Goal: Task Accomplishment & Management: Complete application form

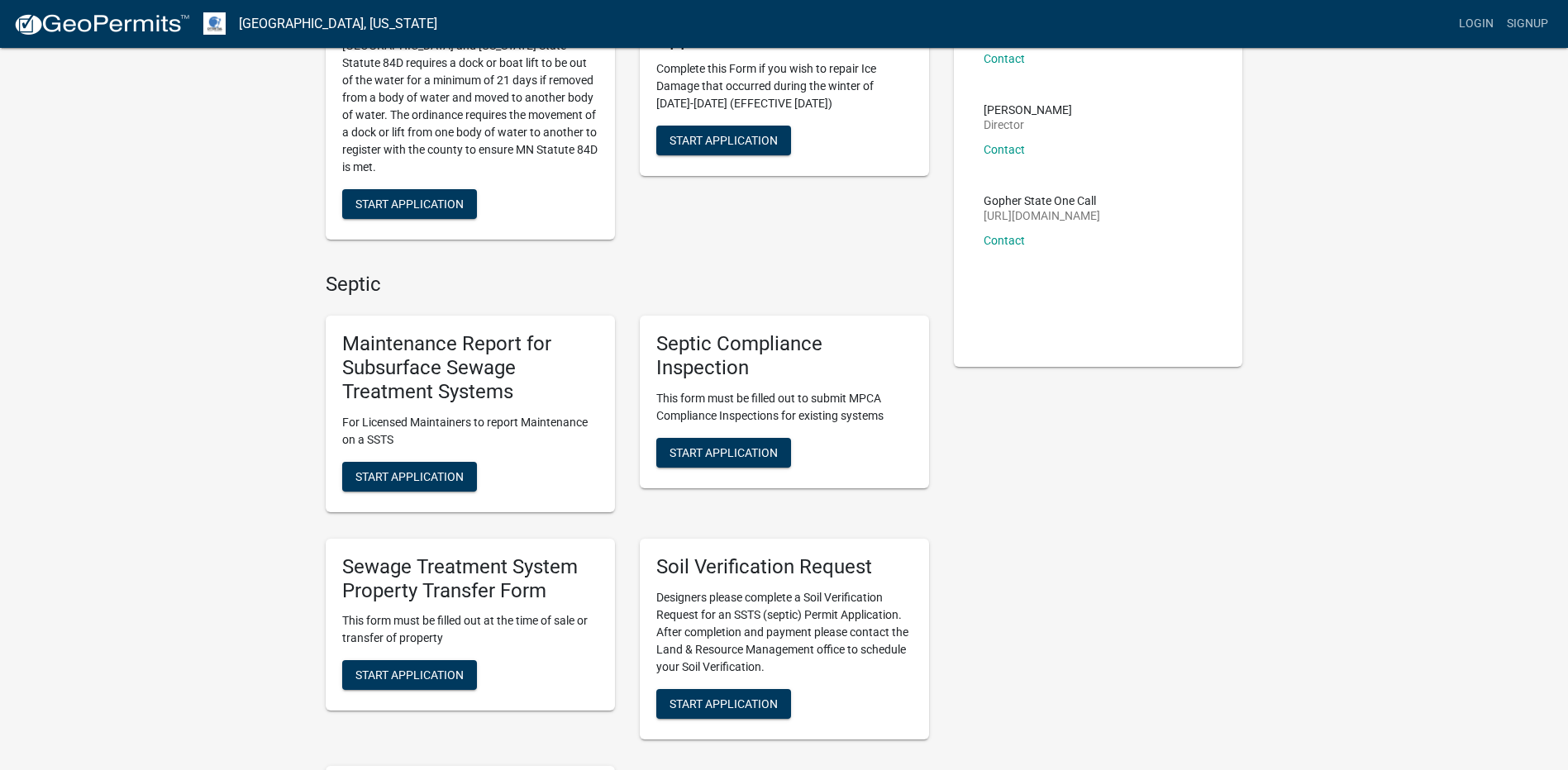
scroll to position [221, 0]
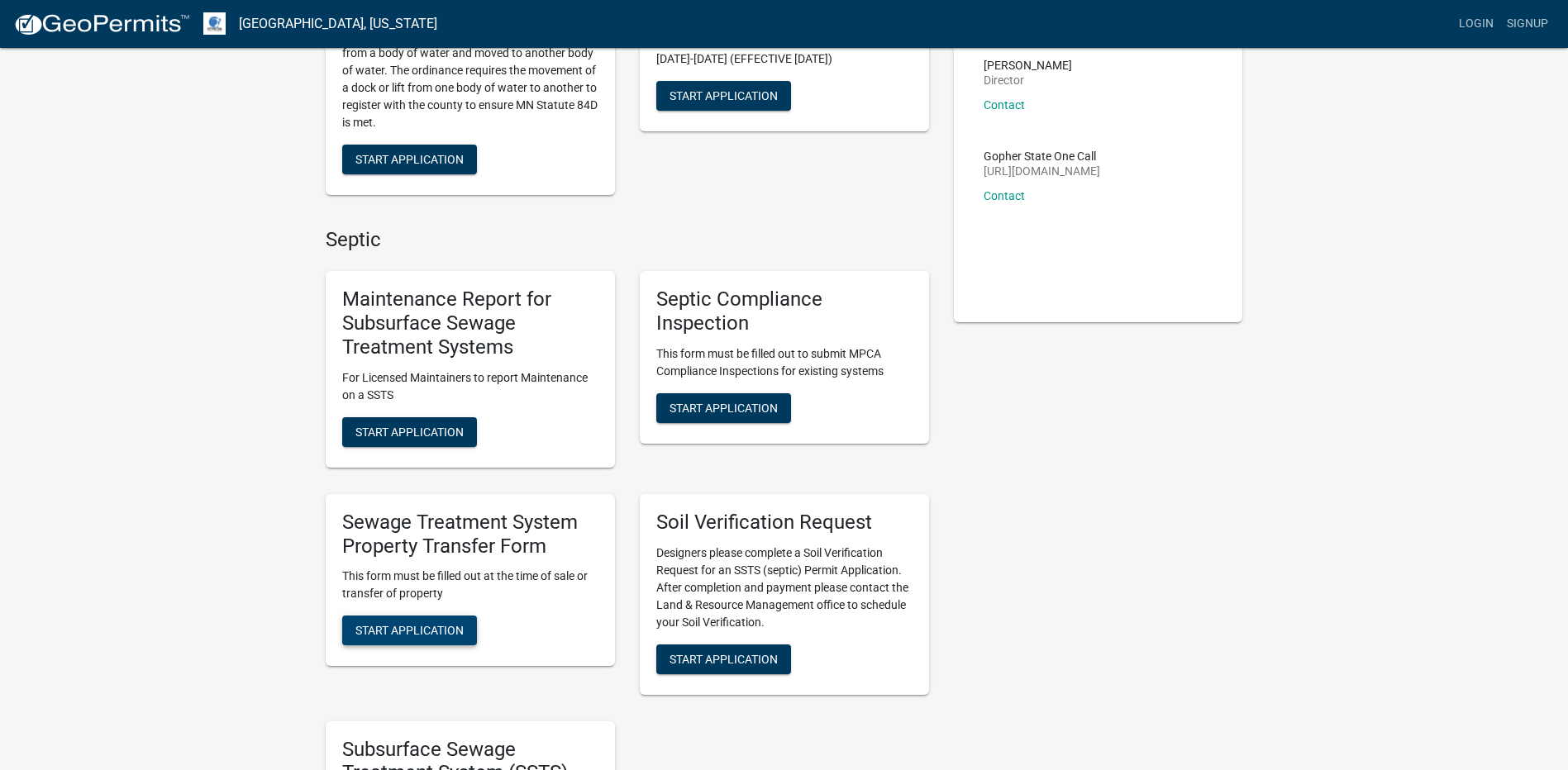
click at [398, 631] on span "Start Application" at bounding box center [410, 630] width 109 height 13
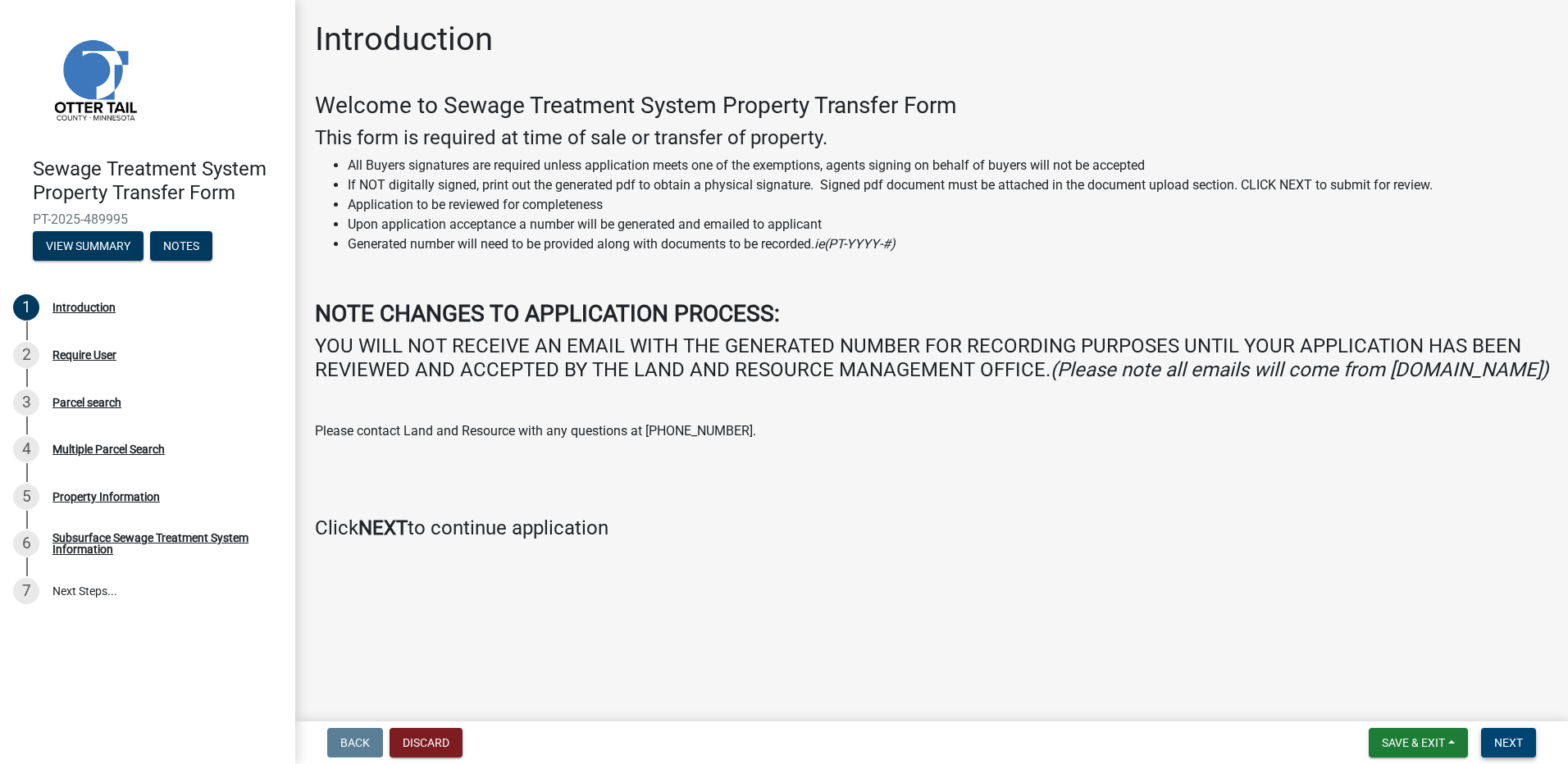
click at [1504, 745] on span "Next" at bounding box center [1508, 743] width 29 height 13
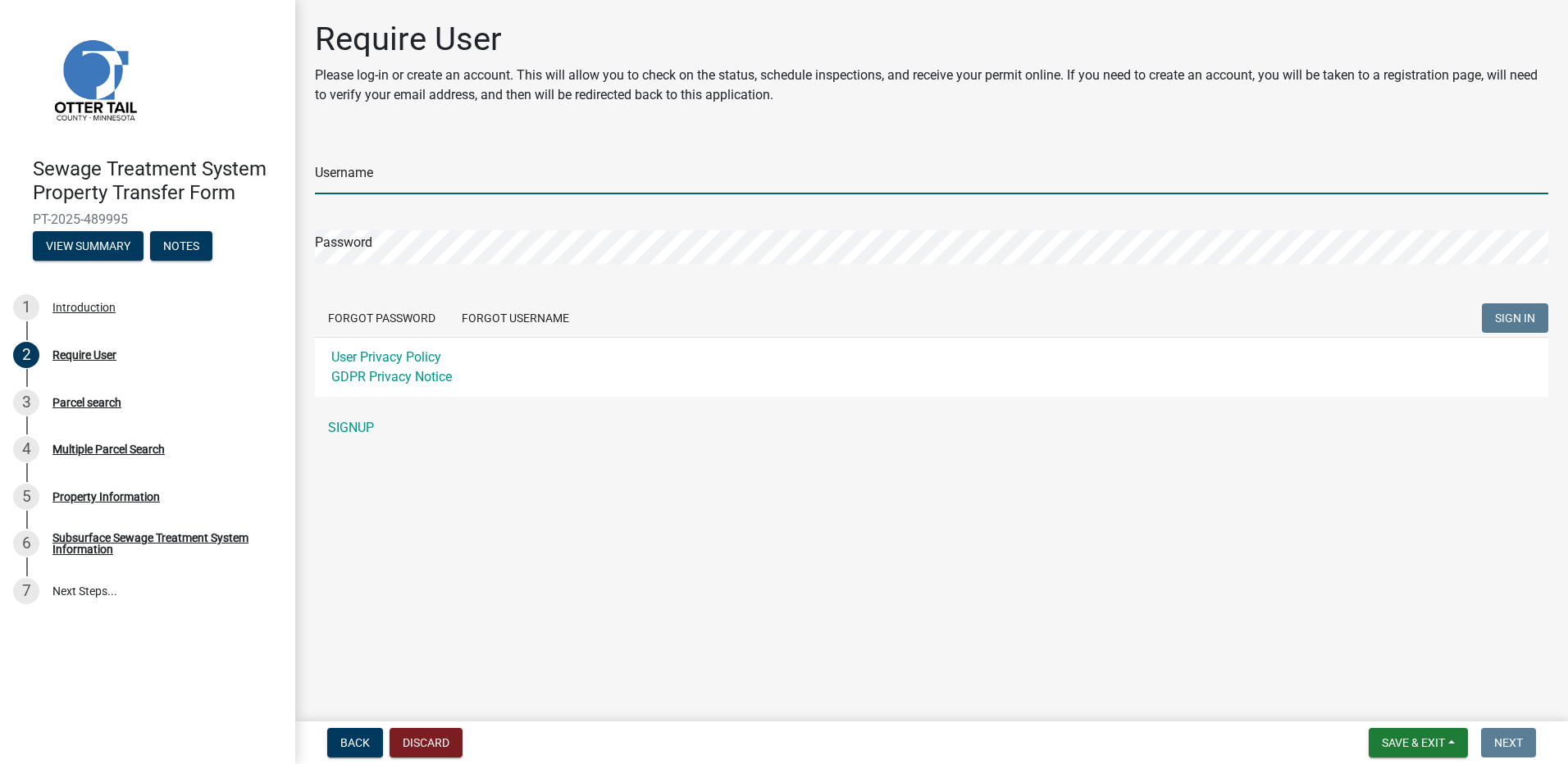
type input "mthacher26"
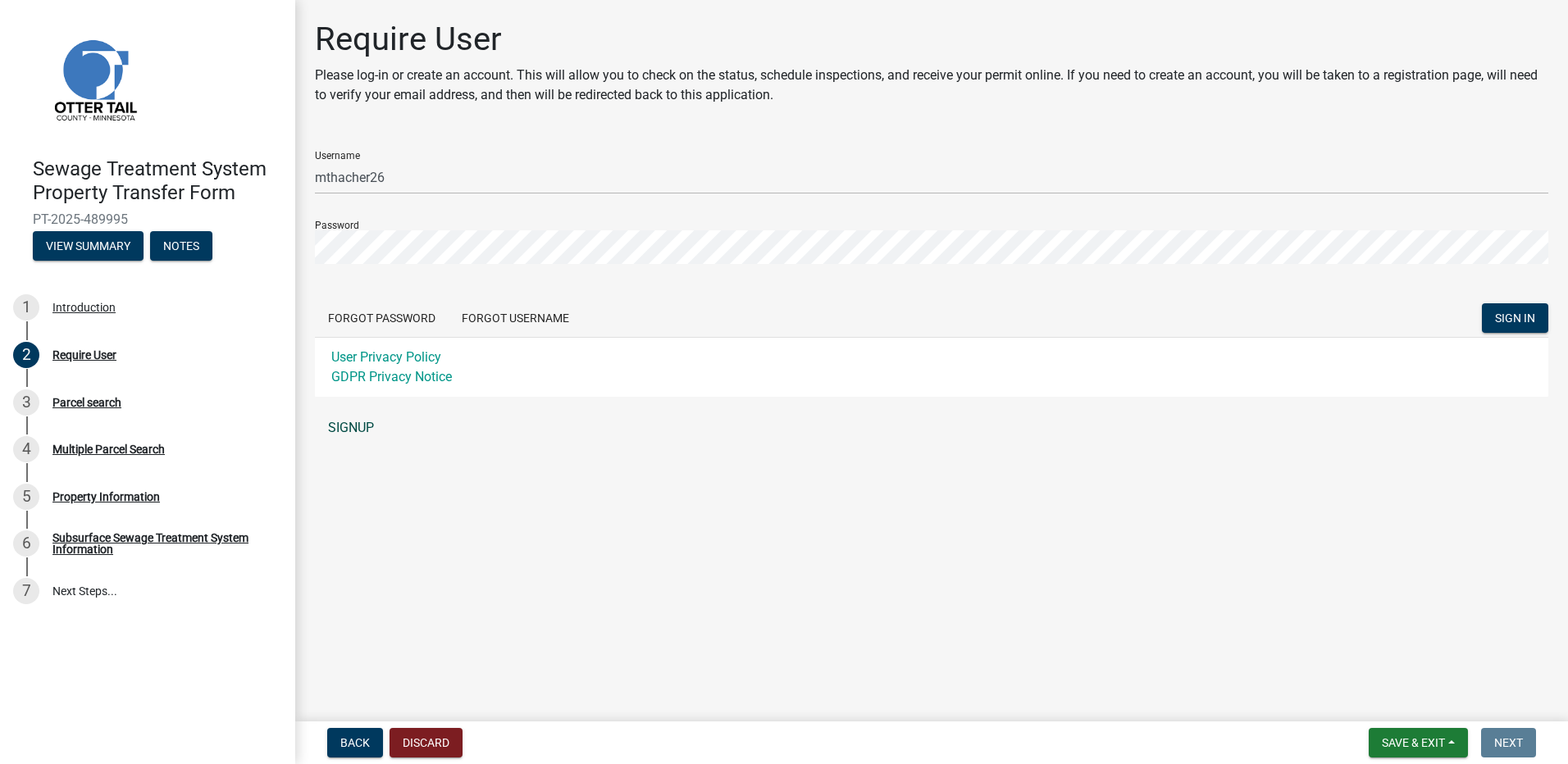
click at [357, 424] on link "SIGNUP" at bounding box center [932, 428] width 1234 height 33
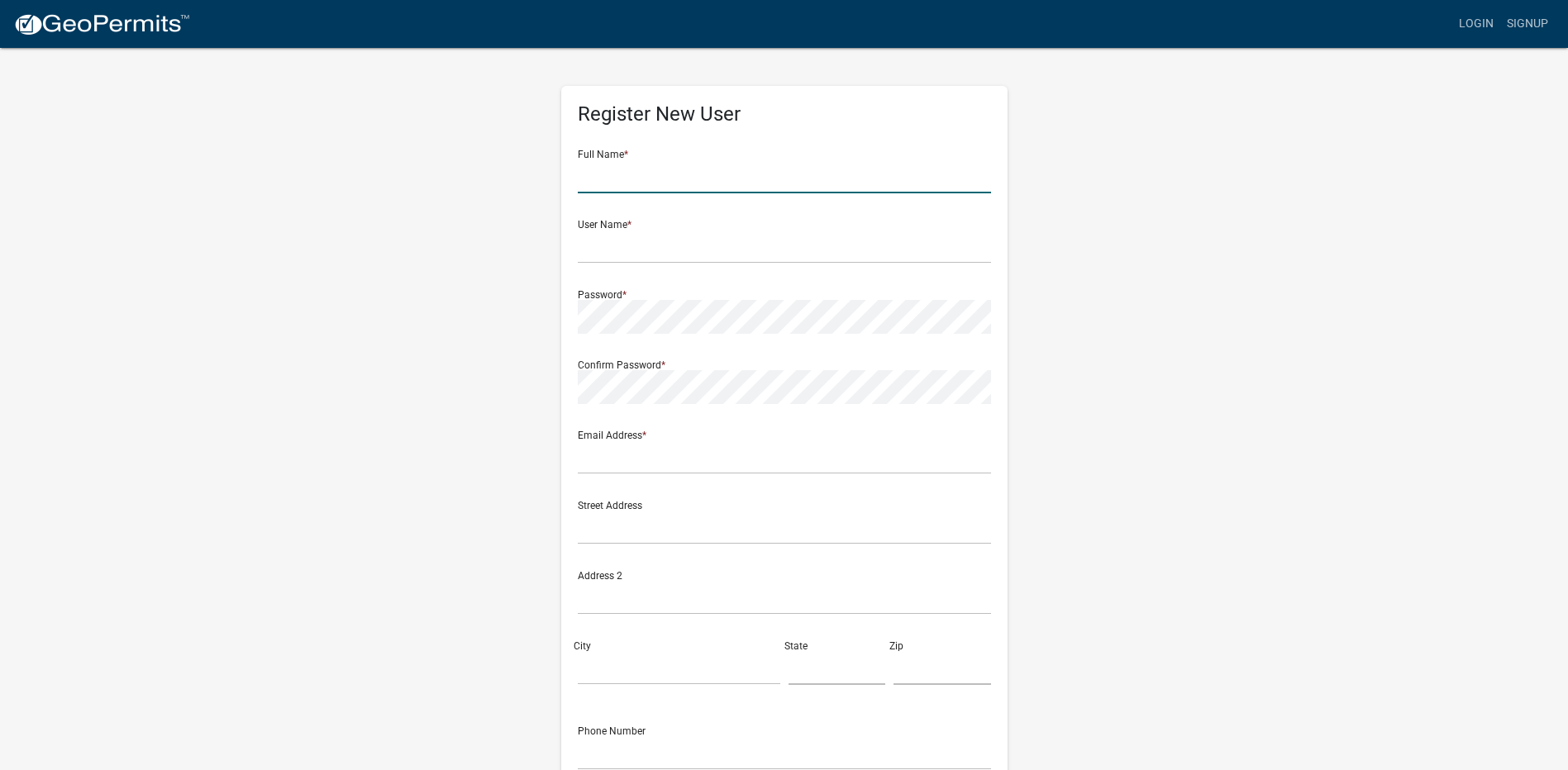
click at [642, 165] on input "text" at bounding box center [784, 176] width 414 height 34
type input "[PERSON_NAME]"
type input "[EMAIL_ADDRESS][DOMAIN_NAME]"
type input "30 BIRCH LN S"
type input "FARGO"
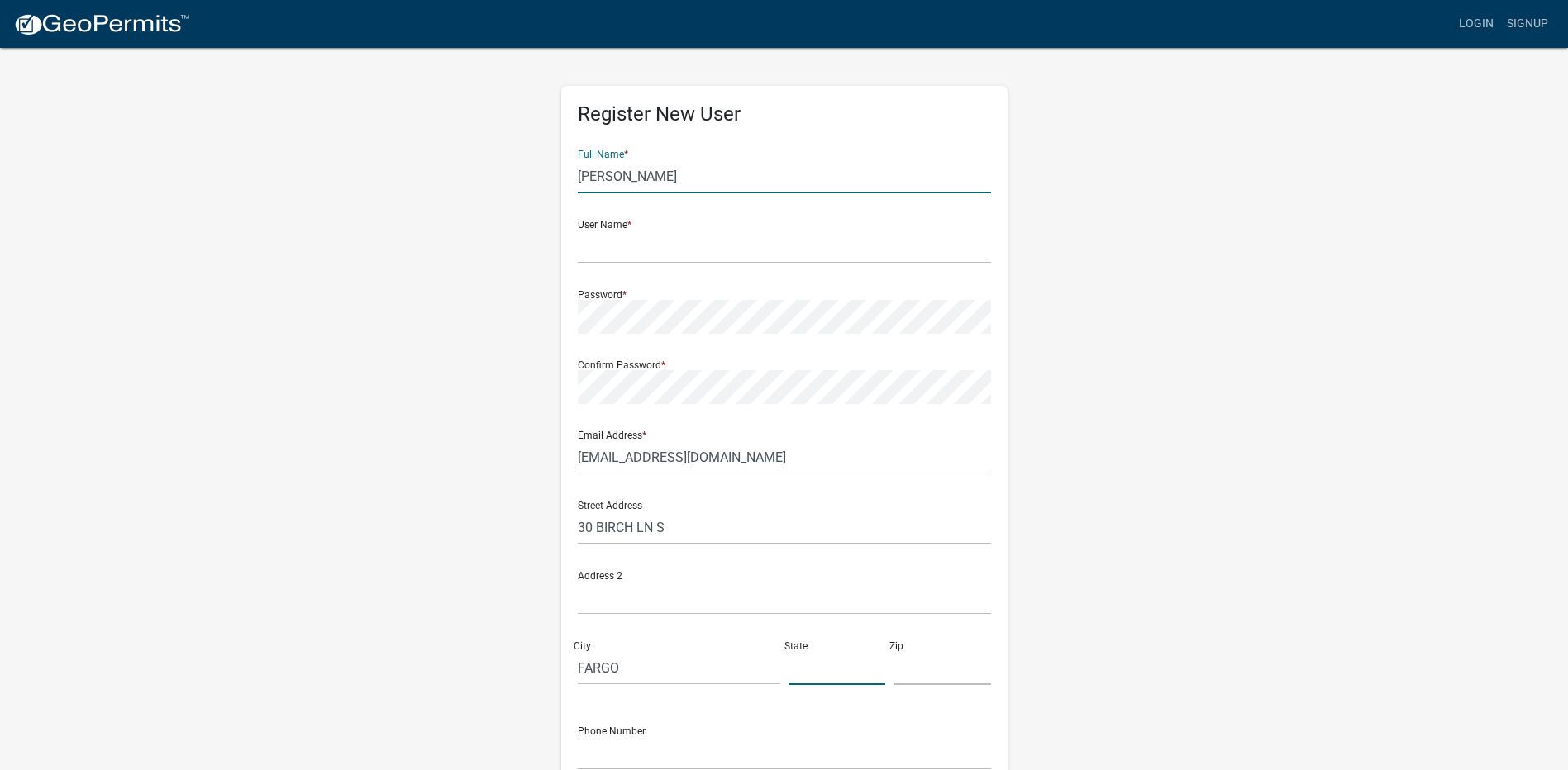
type input "ND"
type input "58103"
type input "7013887353"
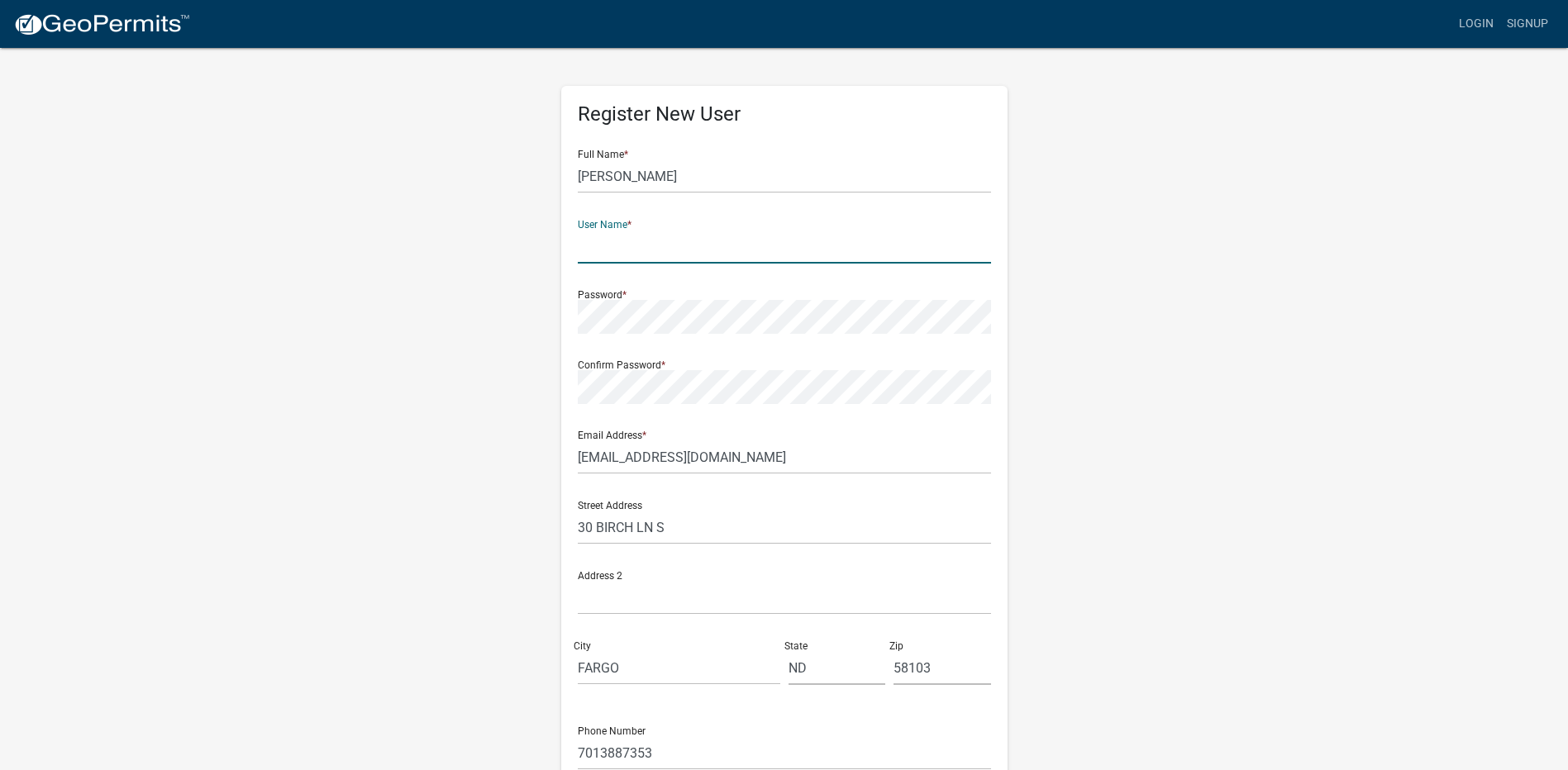
click at [642, 250] on input "text" at bounding box center [784, 246] width 414 height 34
type input "dplambeck"
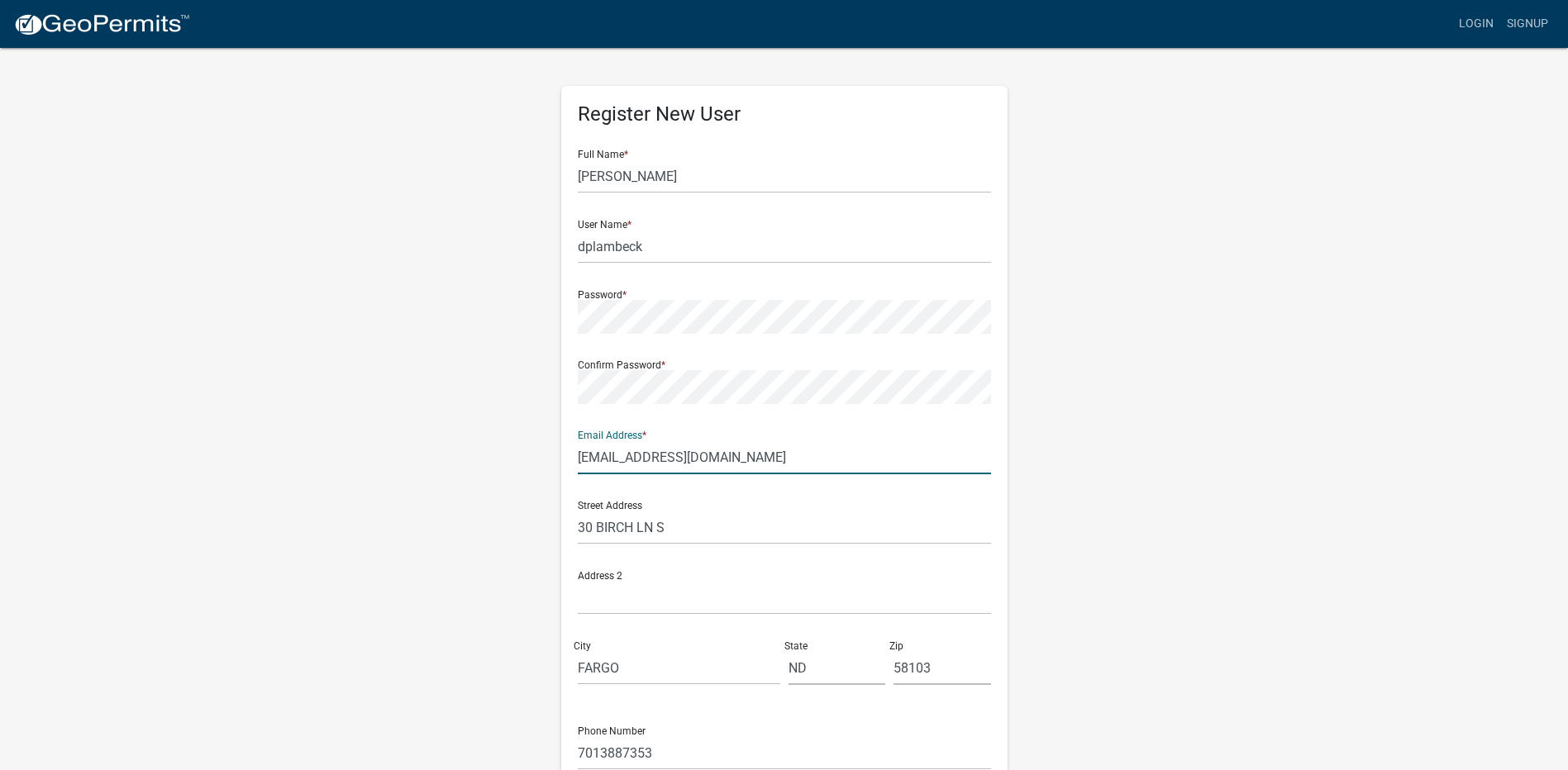
drag, startPoint x: 698, startPoint y: 461, endPoint x: 495, endPoint y: 461, distance: 203.0
click at [495, 461] on div "Register New User Full Name * [PERSON_NAME] User Name * dplambeck Password * Co…" at bounding box center [784, 488] width 943 height 884
type input "[EMAIL_ADDRESS][DOMAIN_NAME]"
type input "[GEOGRAPHIC_DATA], [GEOGRAPHIC_DATA] 56560"
type input "[EMAIL_ADDRESS][DOMAIN_NAME]"
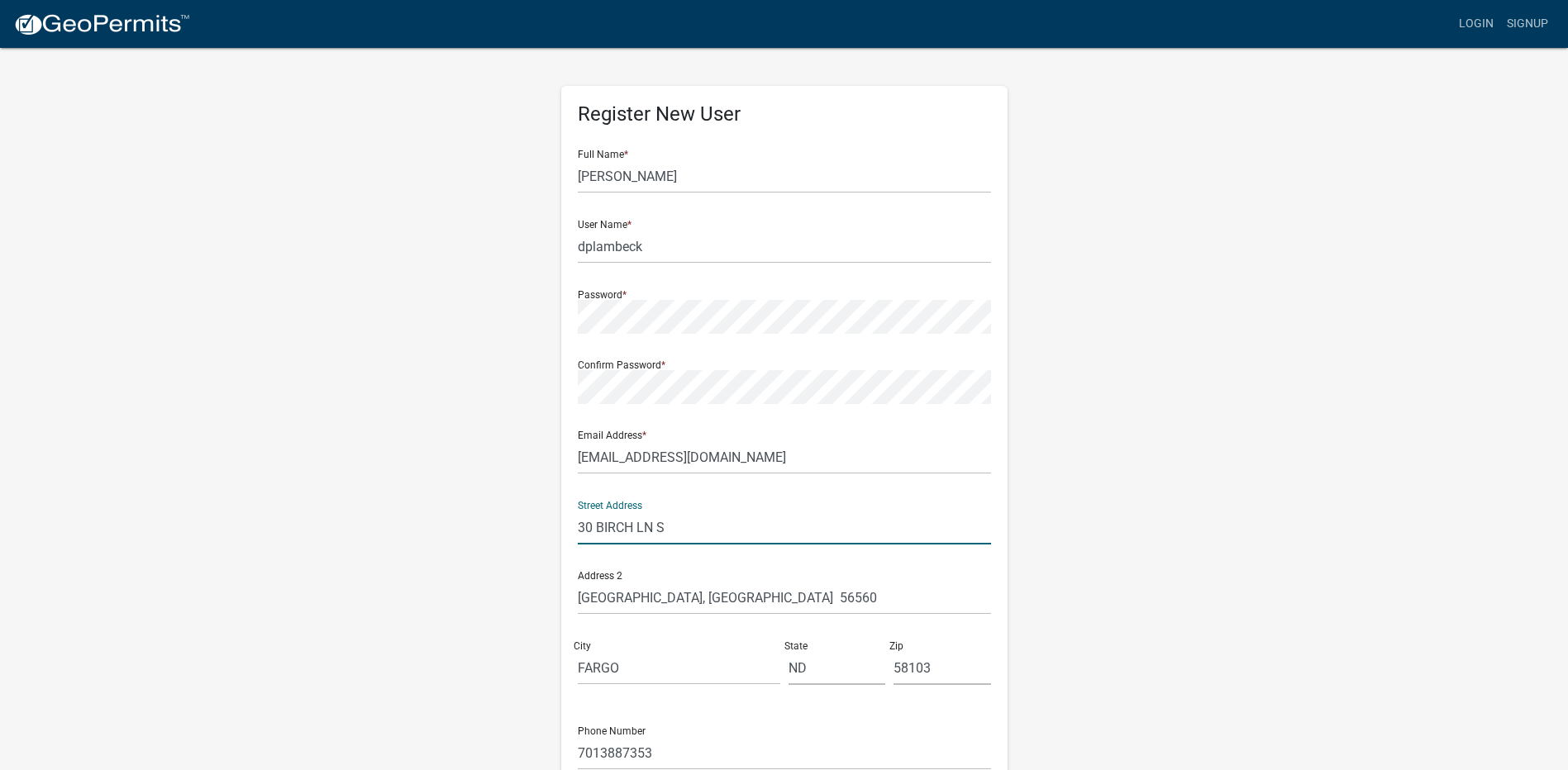
drag, startPoint x: 665, startPoint y: 527, endPoint x: 485, endPoint y: 544, distance: 180.8
click at [485, 544] on div "Register New User Full Name * [PERSON_NAME] User Name * dplambeck Password * Co…" at bounding box center [784, 488] width 943 height 884
type input "P"
type input "[STREET_ADDRESS]"
click at [715, 595] on input "[GEOGRAPHIC_DATA], [GEOGRAPHIC_DATA] 56560" at bounding box center [784, 598] width 414 height 34
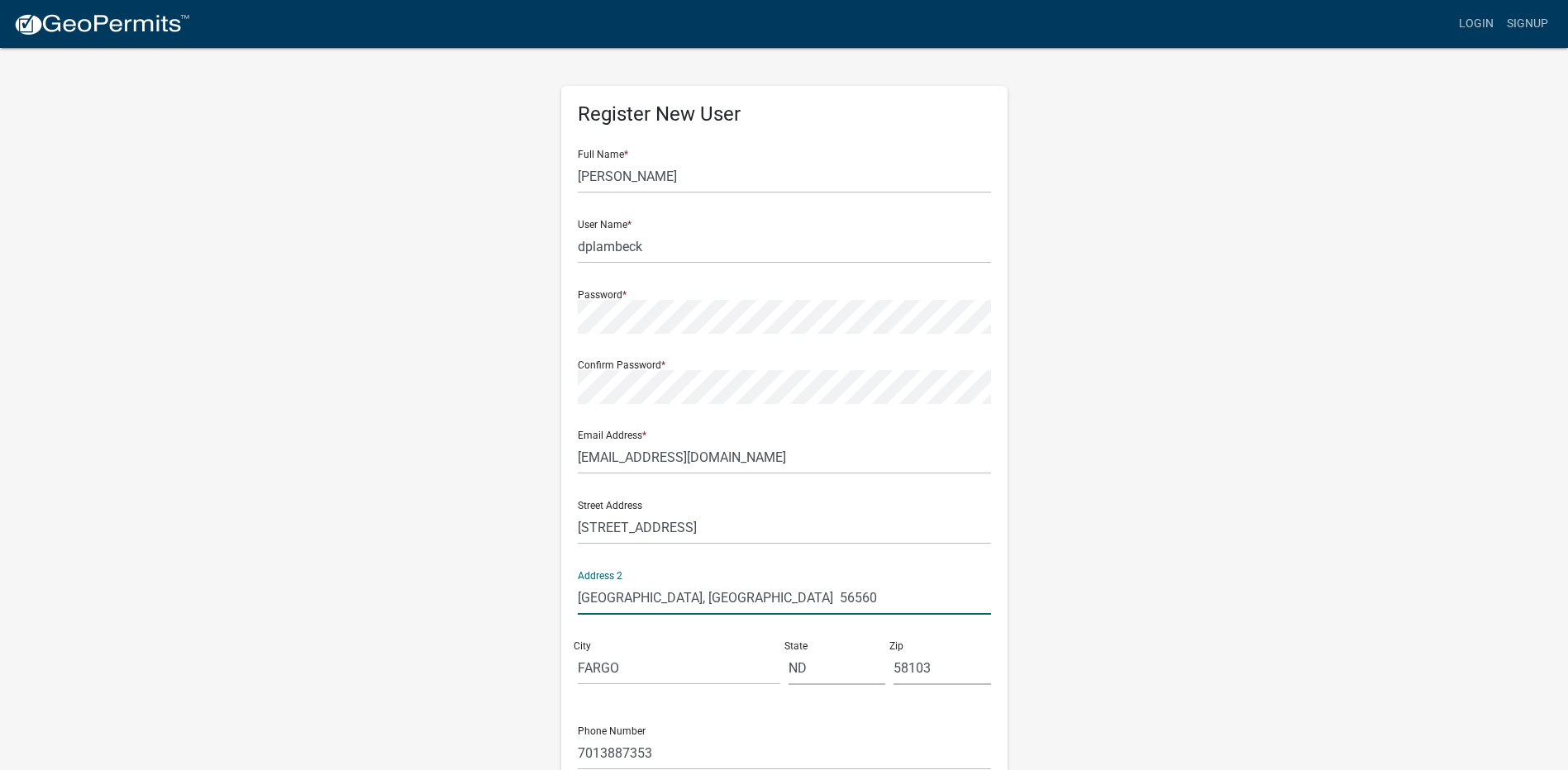
click at [658, 594] on input "[GEOGRAPHIC_DATA], [GEOGRAPHIC_DATA] 56560" at bounding box center [784, 598] width 414 height 34
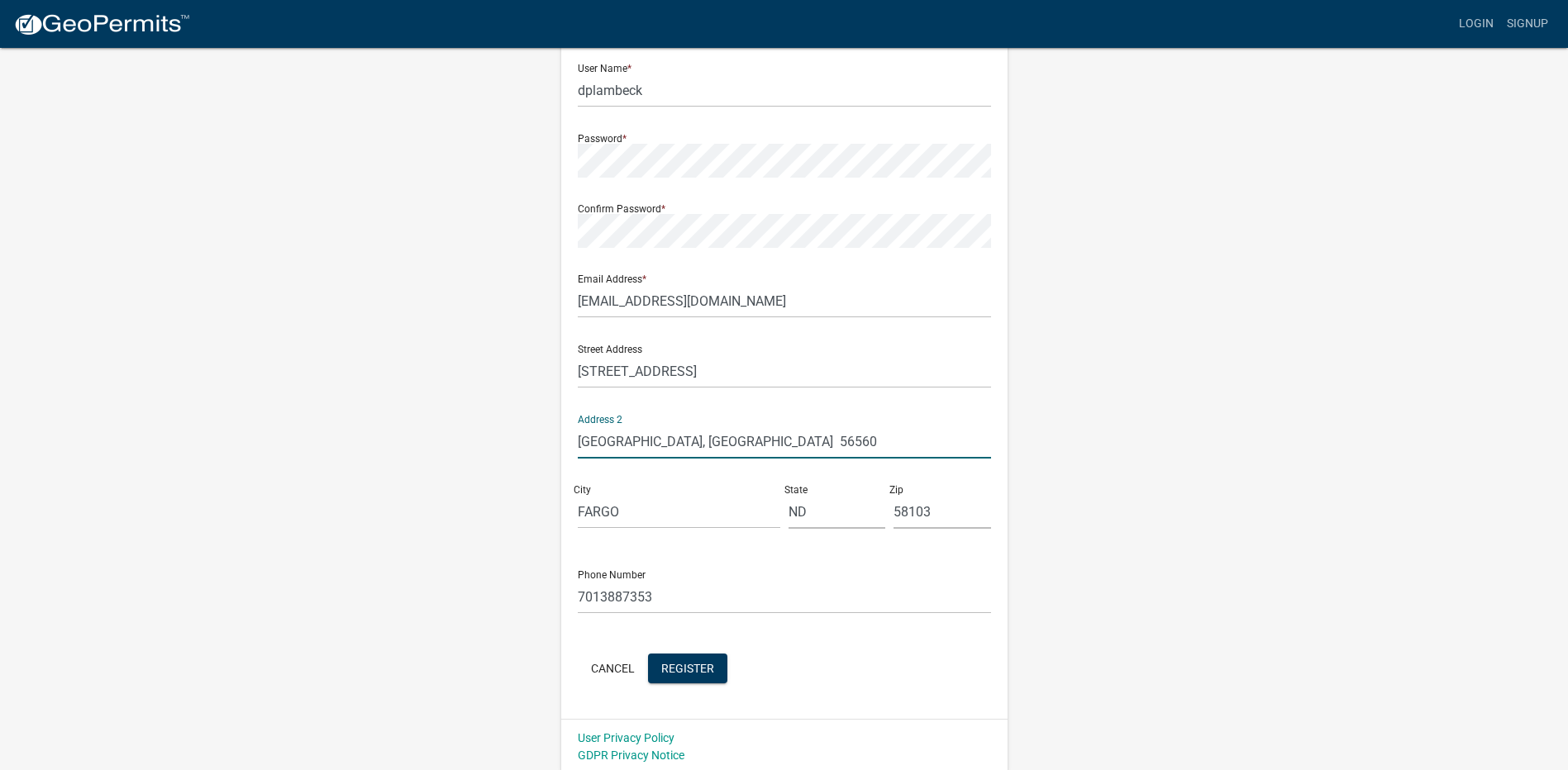
scroll to position [160, 0]
drag, startPoint x: 708, startPoint y: 434, endPoint x: 521, endPoint y: 456, distance: 188.3
click at [521, 456] on div "Register New User Full Name * [PERSON_NAME] User Name * dplambeck Password * Co…" at bounding box center [784, 328] width 943 height 884
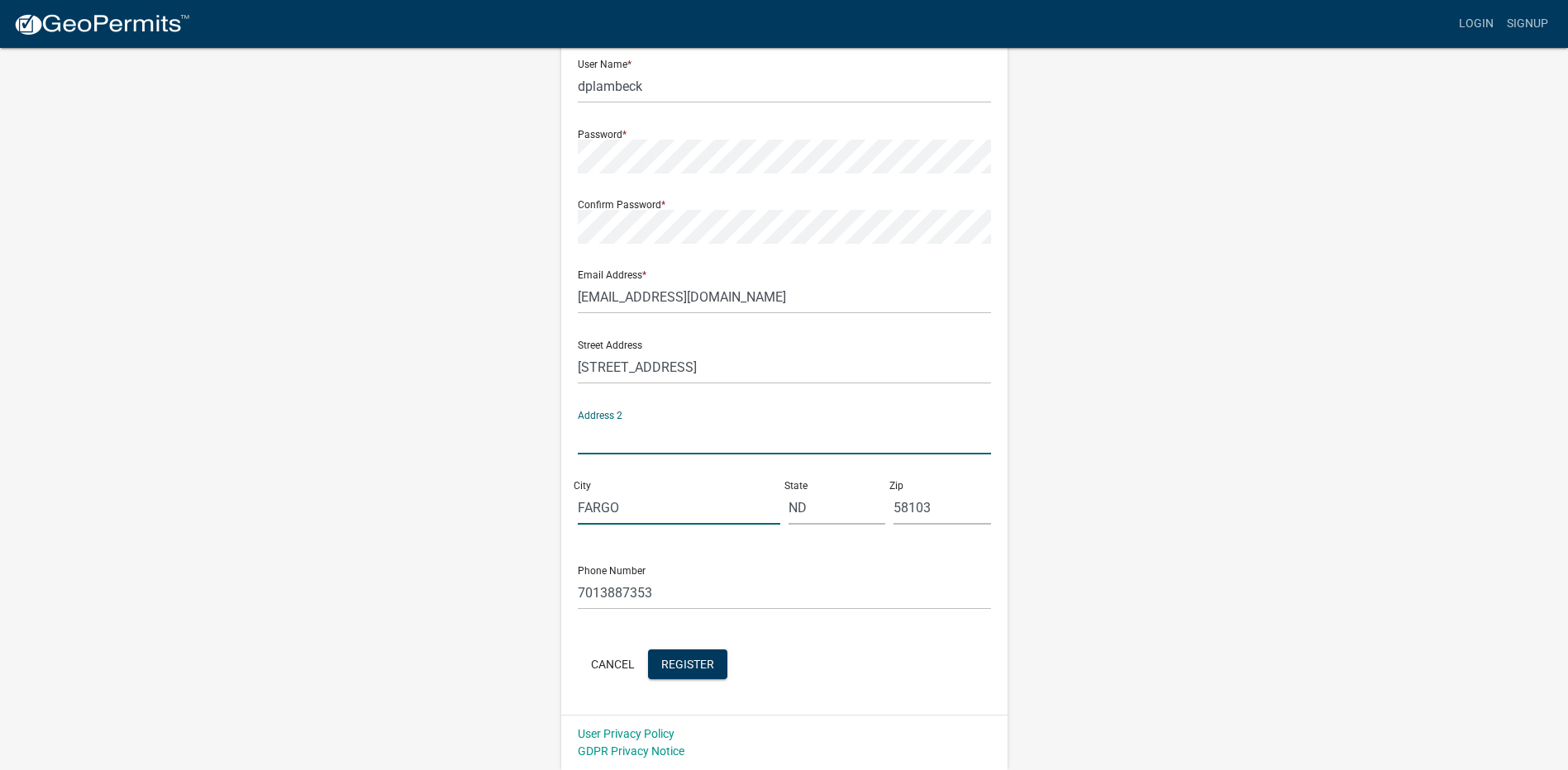
click at [591, 510] on input "FARGO" at bounding box center [679, 508] width 203 height 34
type input "[PERSON_NAME]"
type input "m"
type input "MN"
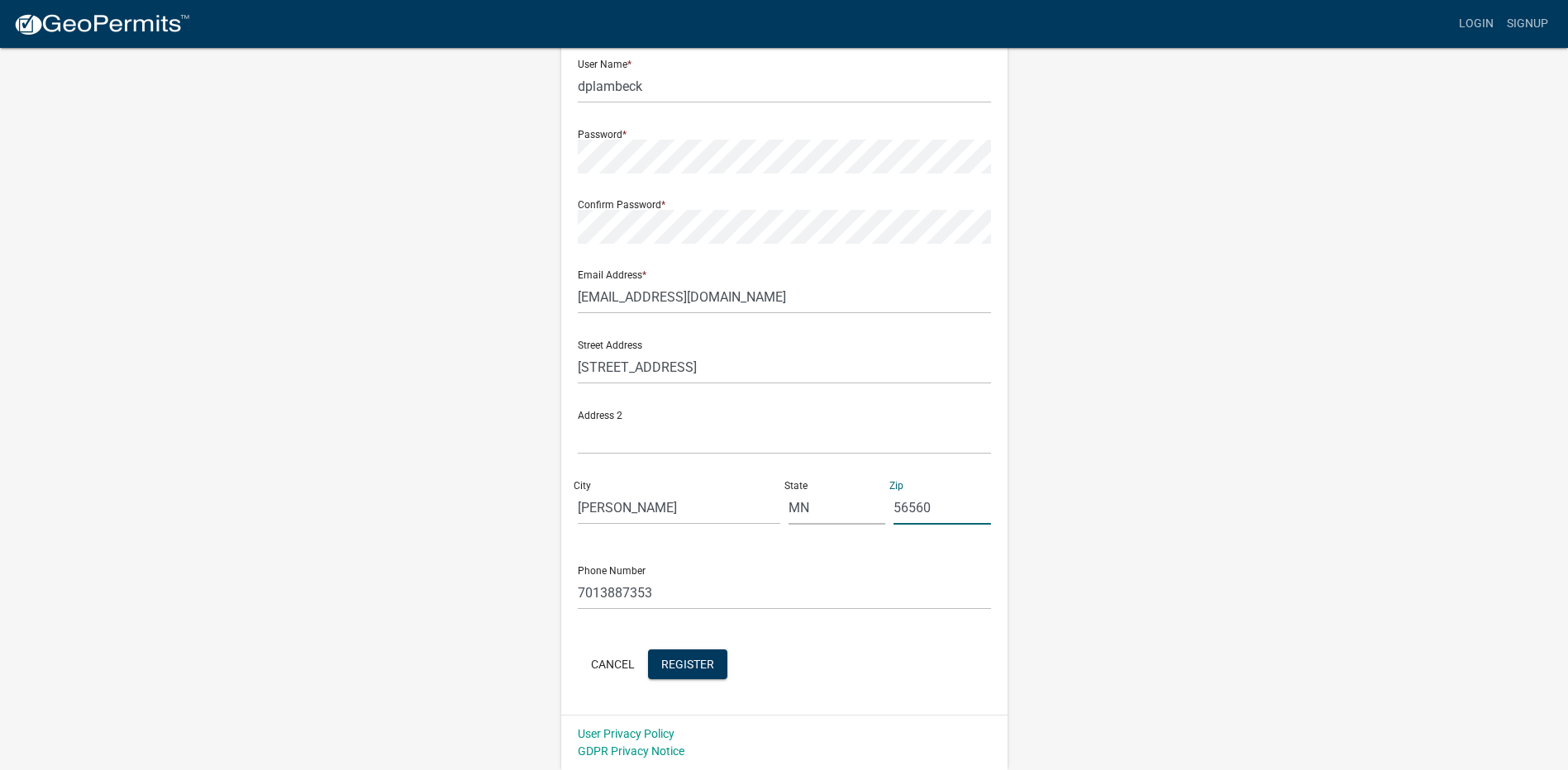
type input "56560"
drag, startPoint x: 650, startPoint y: 590, endPoint x: 518, endPoint y: 589, distance: 132.0
click at [518, 589] on div "Register New User Full Name * [PERSON_NAME] User Name * dplambeck Password * Co…" at bounding box center [784, 328] width 943 height 884
type input "2182361925"
click at [693, 668] on span "Register" at bounding box center [688, 663] width 52 height 13
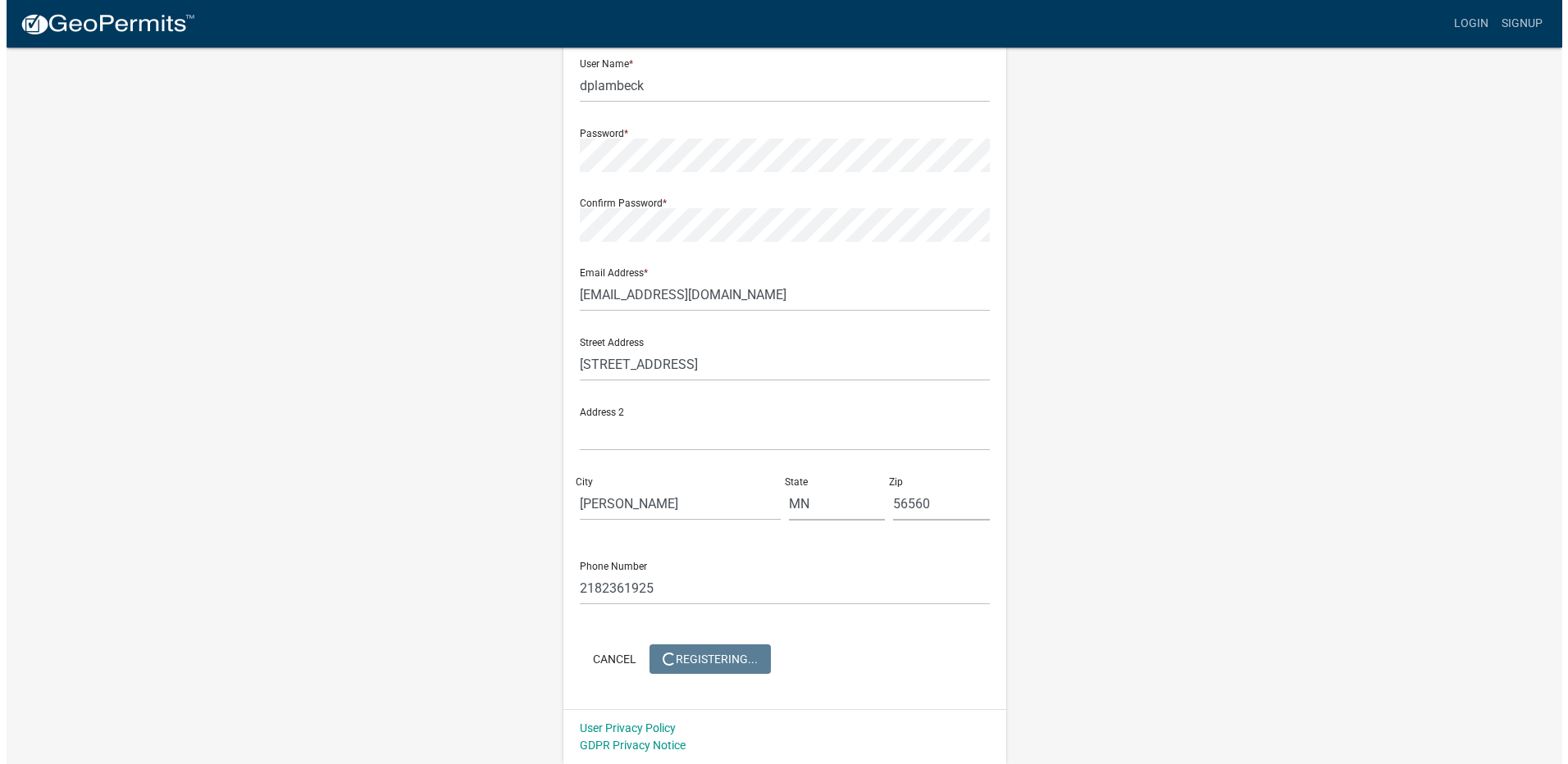
scroll to position [0, 0]
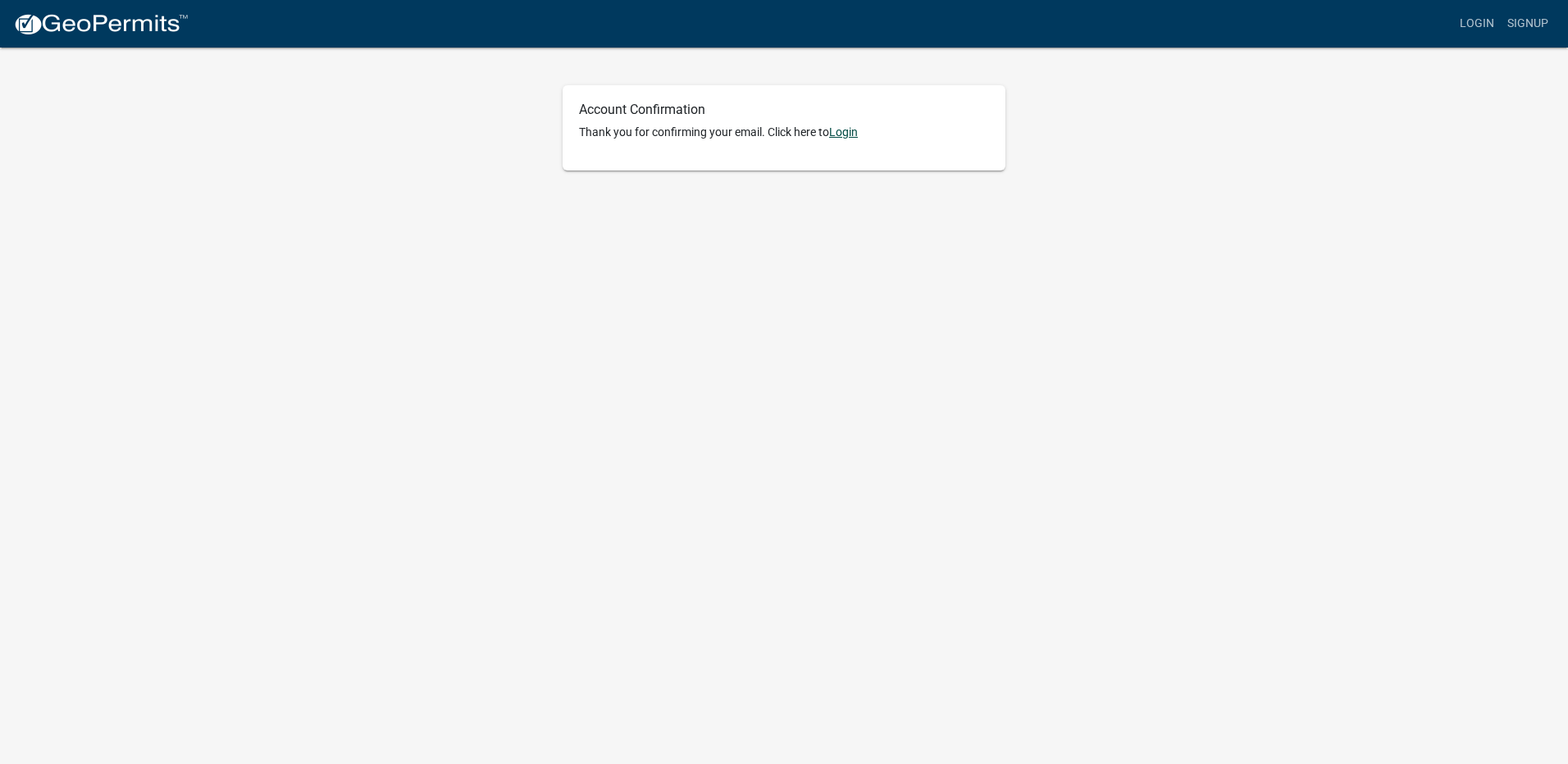
click at [852, 129] on link "Login" at bounding box center [844, 131] width 29 height 13
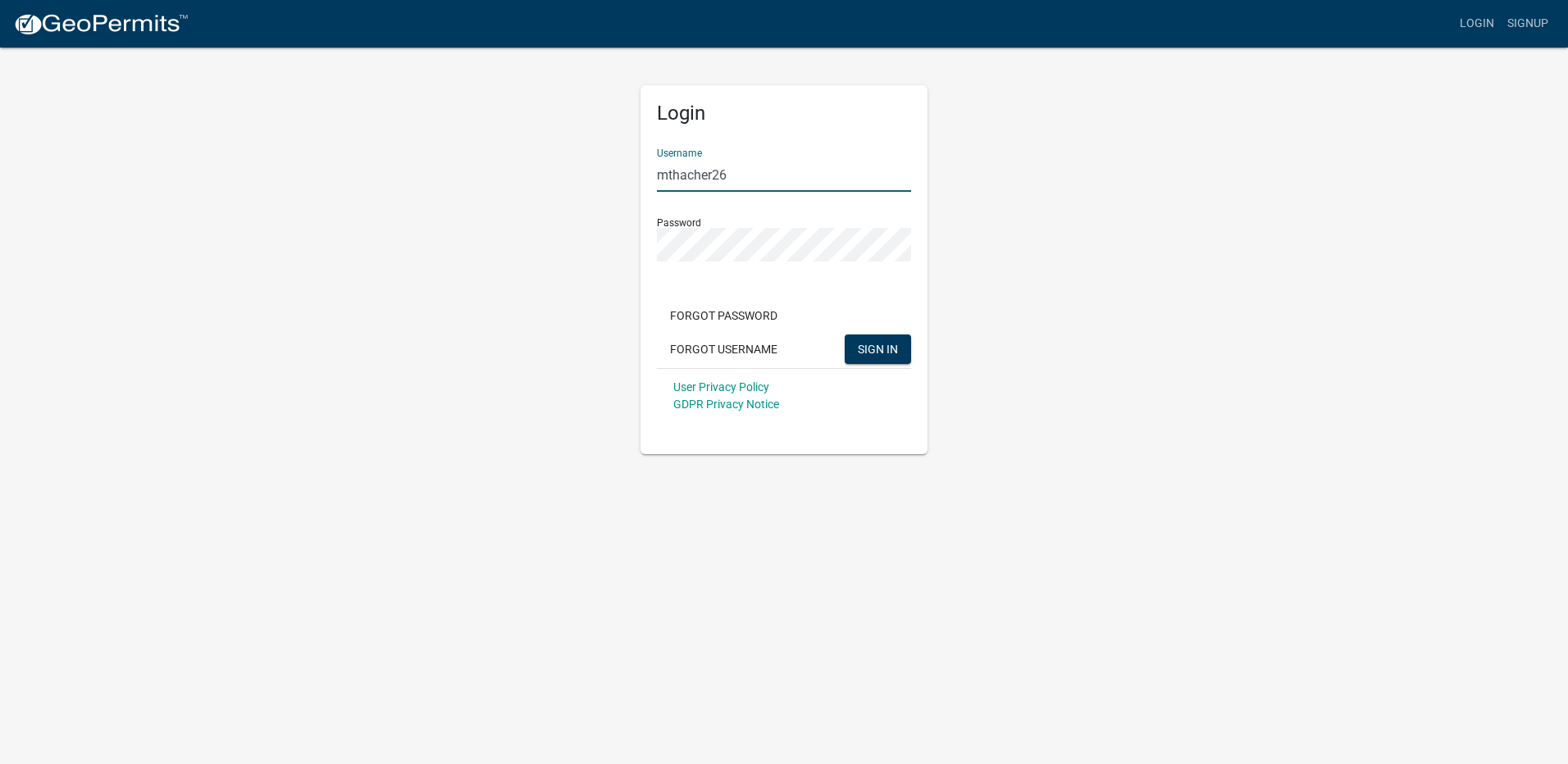
drag, startPoint x: 782, startPoint y: 170, endPoint x: 575, endPoint y: 168, distance: 207.0
click at [575, 168] on div "Login Username mthacher26 Password Forgot Password Forgot Username SIGN IN User…" at bounding box center [784, 250] width 935 height 408
type input "dplambeck"
click at [618, 239] on div "Login Username dplambeck Password Forgot Password Forgot Username SIGN IN User …" at bounding box center [784, 250] width 935 height 408
click at [679, 274] on form "Username dplambeck Password Forgot Password Forgot Username SIGN IN User Privac…" at bounding box center [784, 279] width 254 height 288
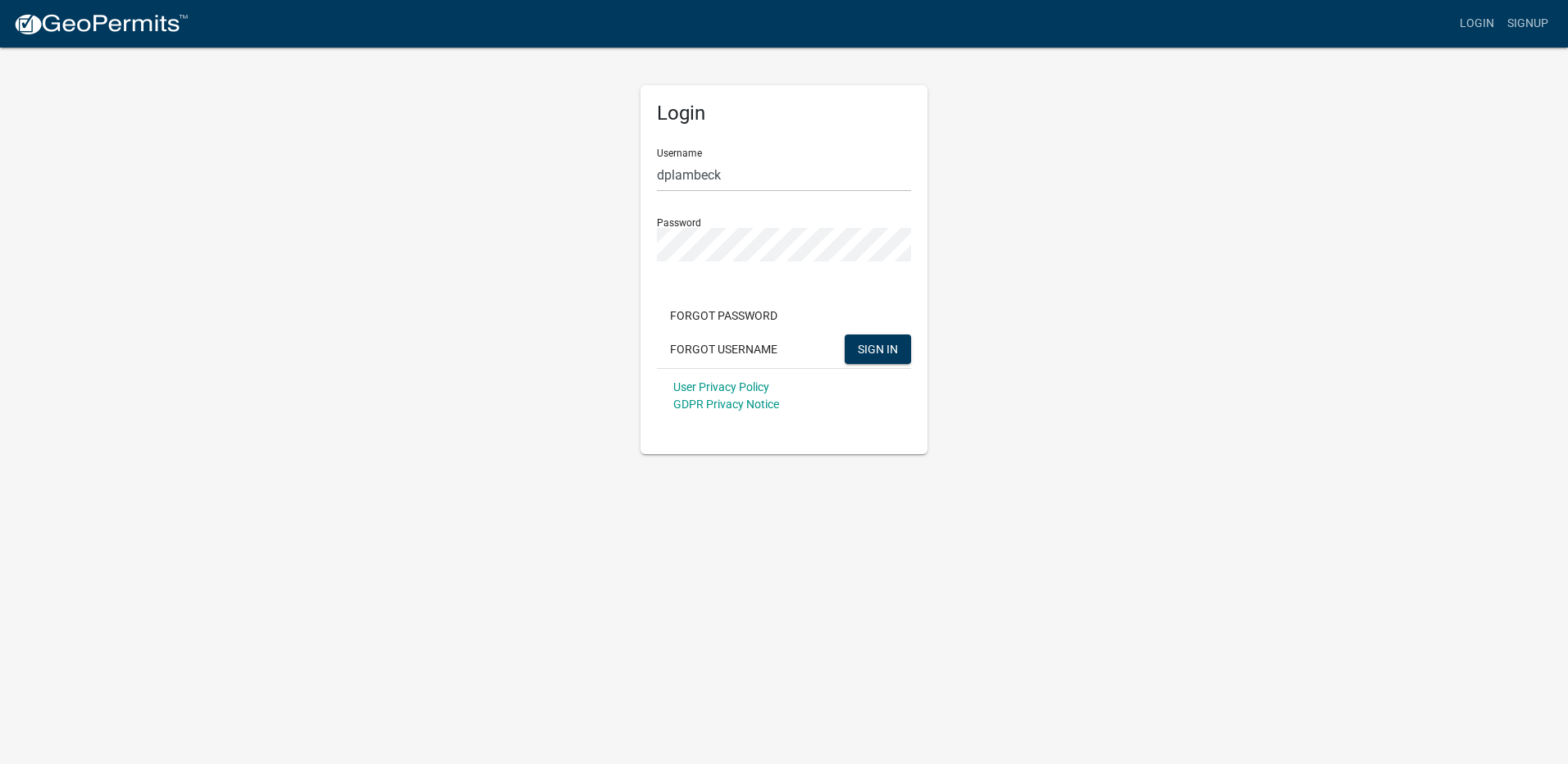
click at [665, 281] on form "Username dplambeck Password Forgot Password Forgot Username SIGN IN User Privac…" at bounding box center [784, 279] width 254 height 288
click at [855, 350] on button "SIGN IN" at bounding box center [877, 348] width 66 height 29
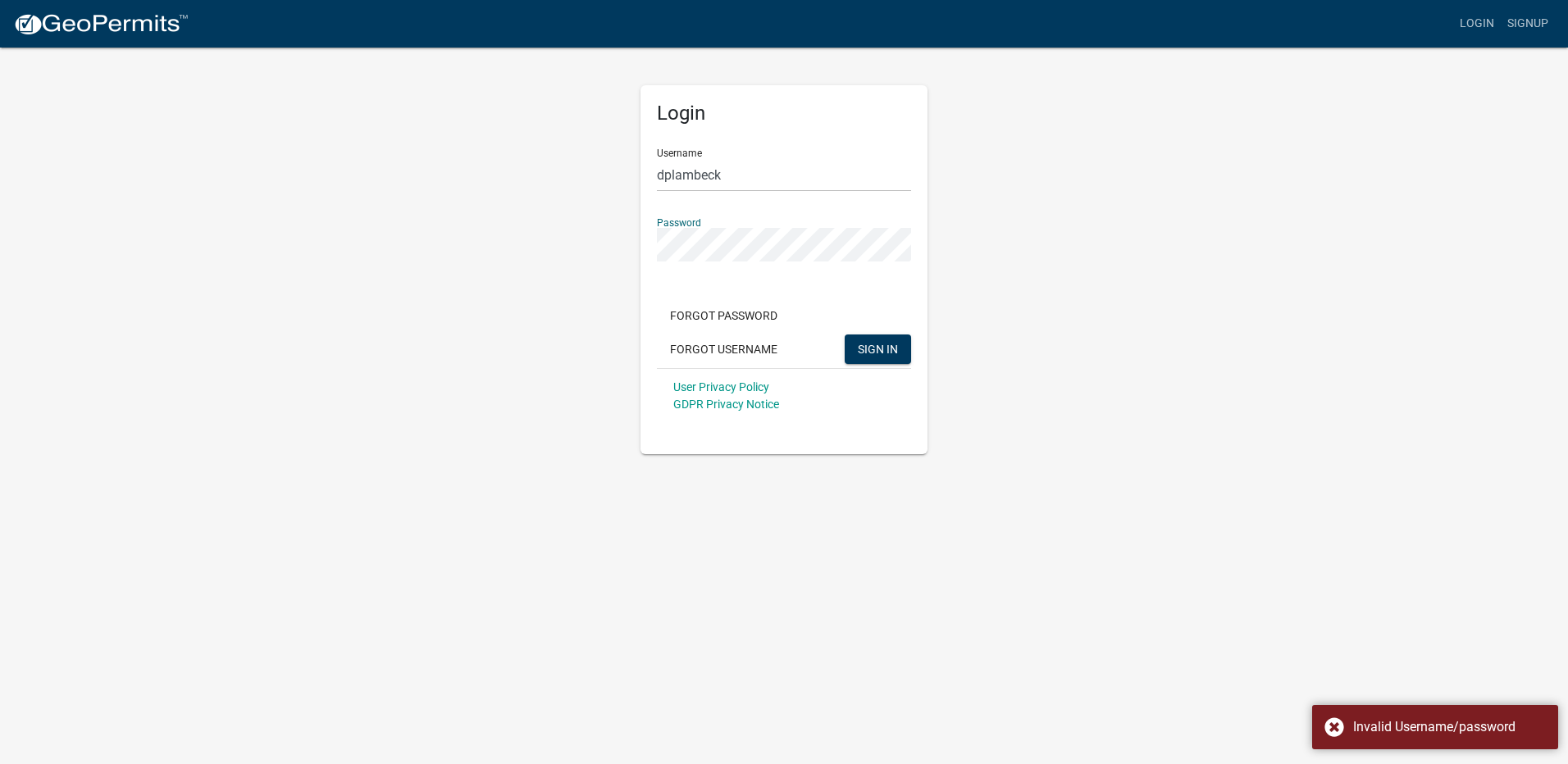
click at [613, 223] on div "Login Username dplambeck Password Forgot Password Forgot Username SIGN IN User …" at bounding box center [784, 250] width 935 height 408
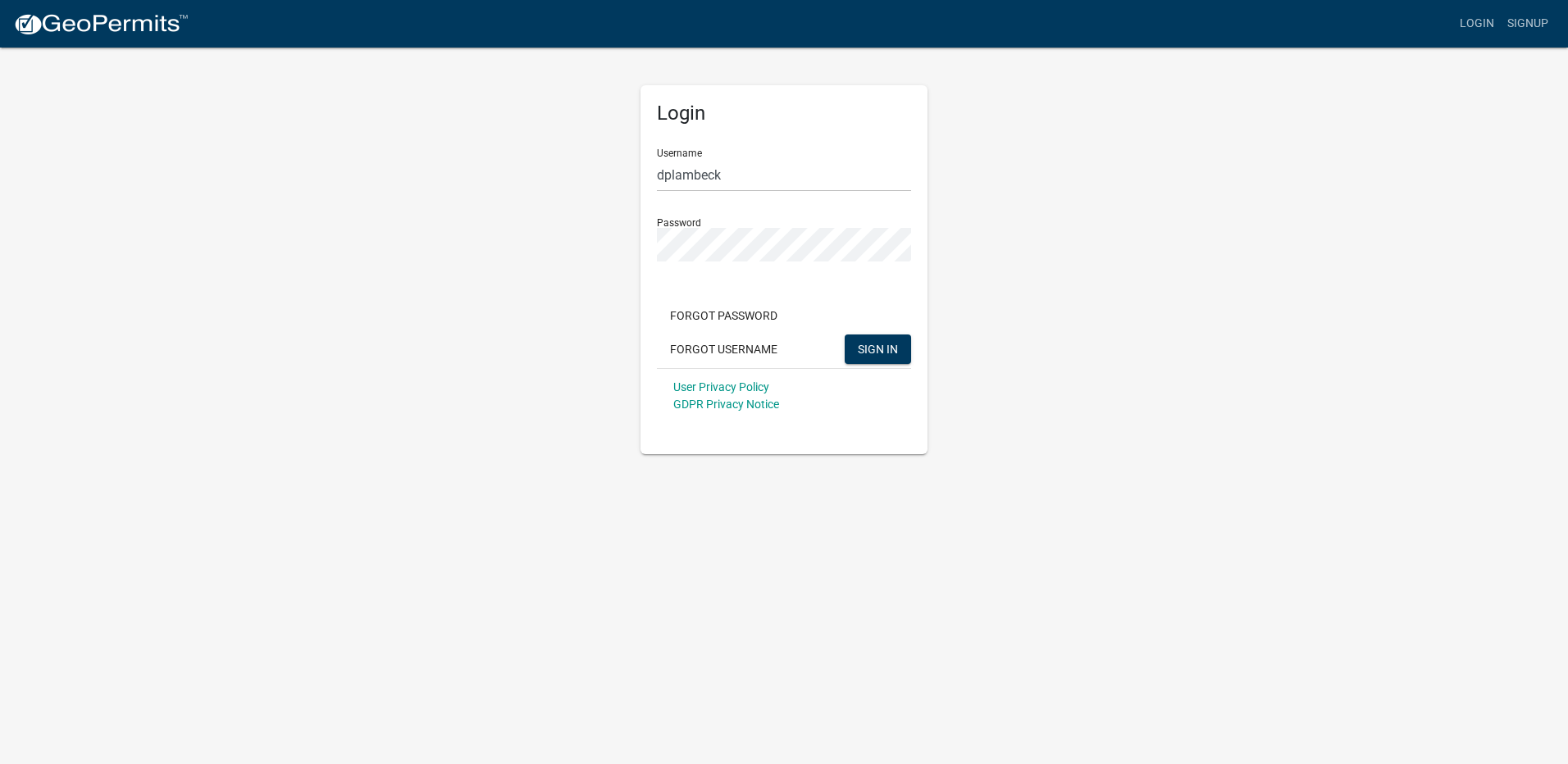
click at [628, 373] on div "Login Username dplambeck Password Forgot Password Forgot Username SIGN IN User …" at bounding box center [784, 250] width 311 height 408
click at [874, 348] on span "SIGN IN" at bounding box center [878, 348] width 41 height 13
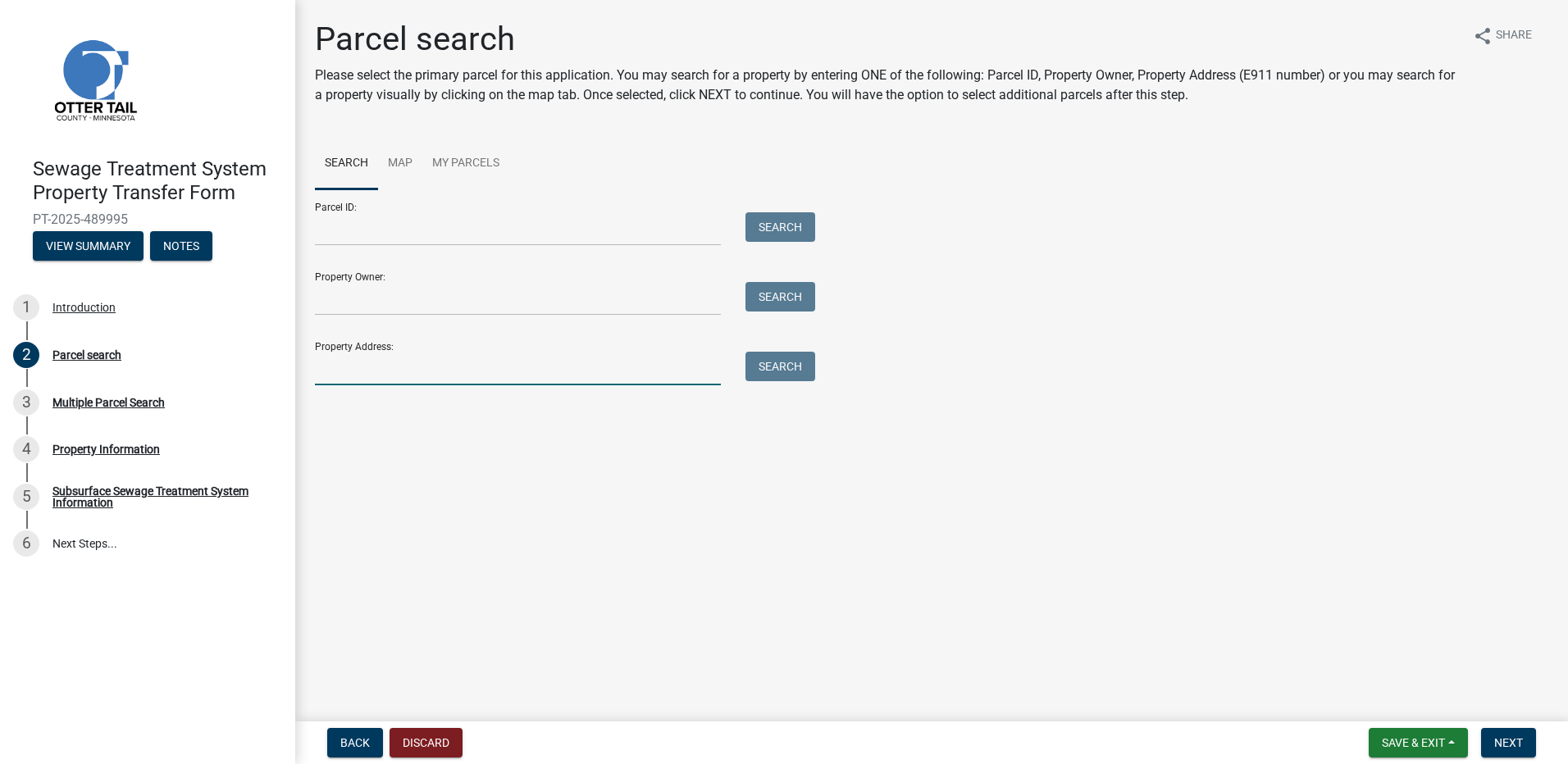
click at [339, 362] on input "Property Address:" at bounding box center [518, 369] width 406 height 34
click at [328, 295] on input "Property Owner:" at bounding box center [518, 299] width 406 height 34
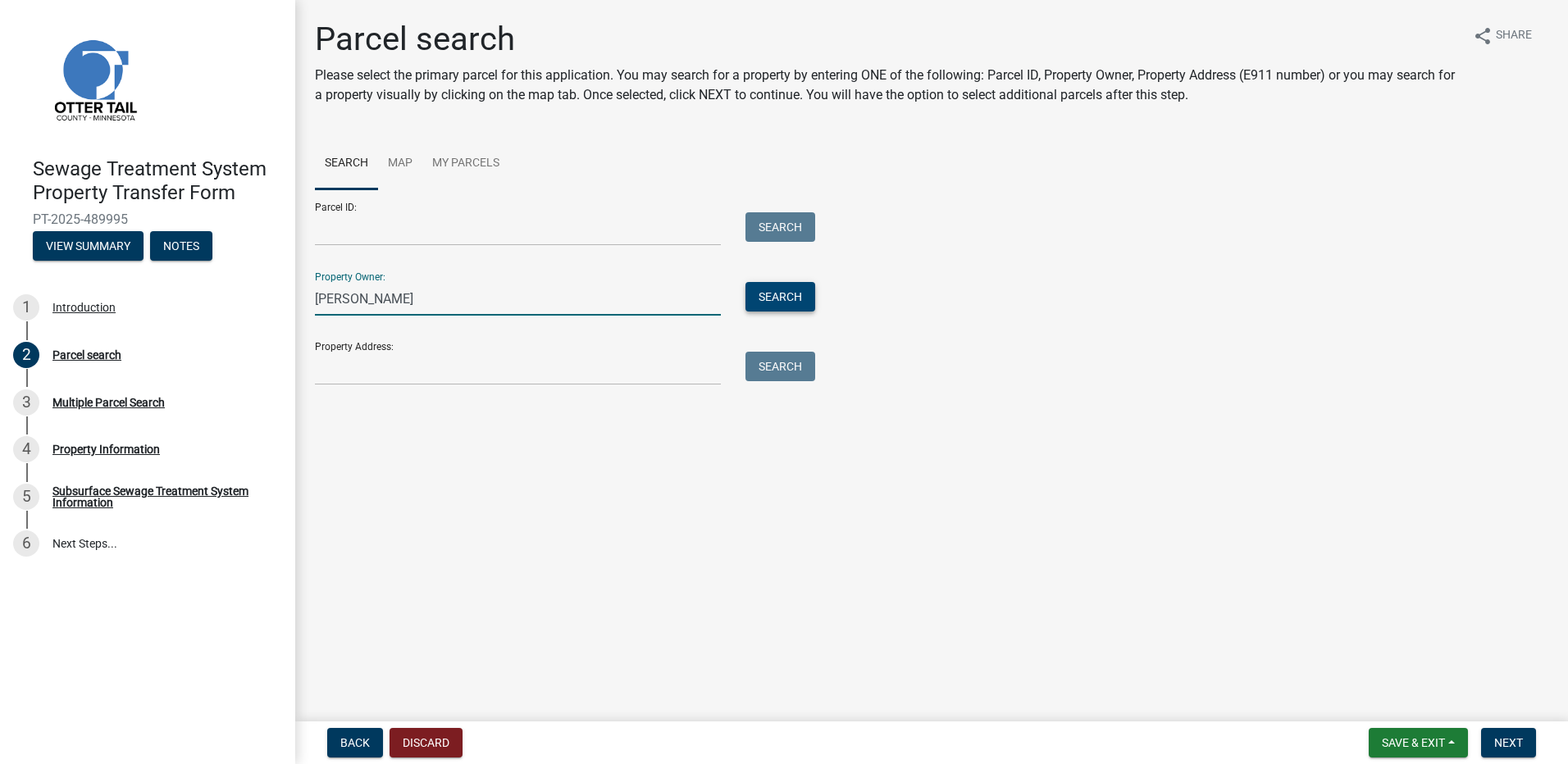
type input "Zimmerman"
click at [789, 292] on button "Search" at bounding box center [780, 296] width 70 height 29
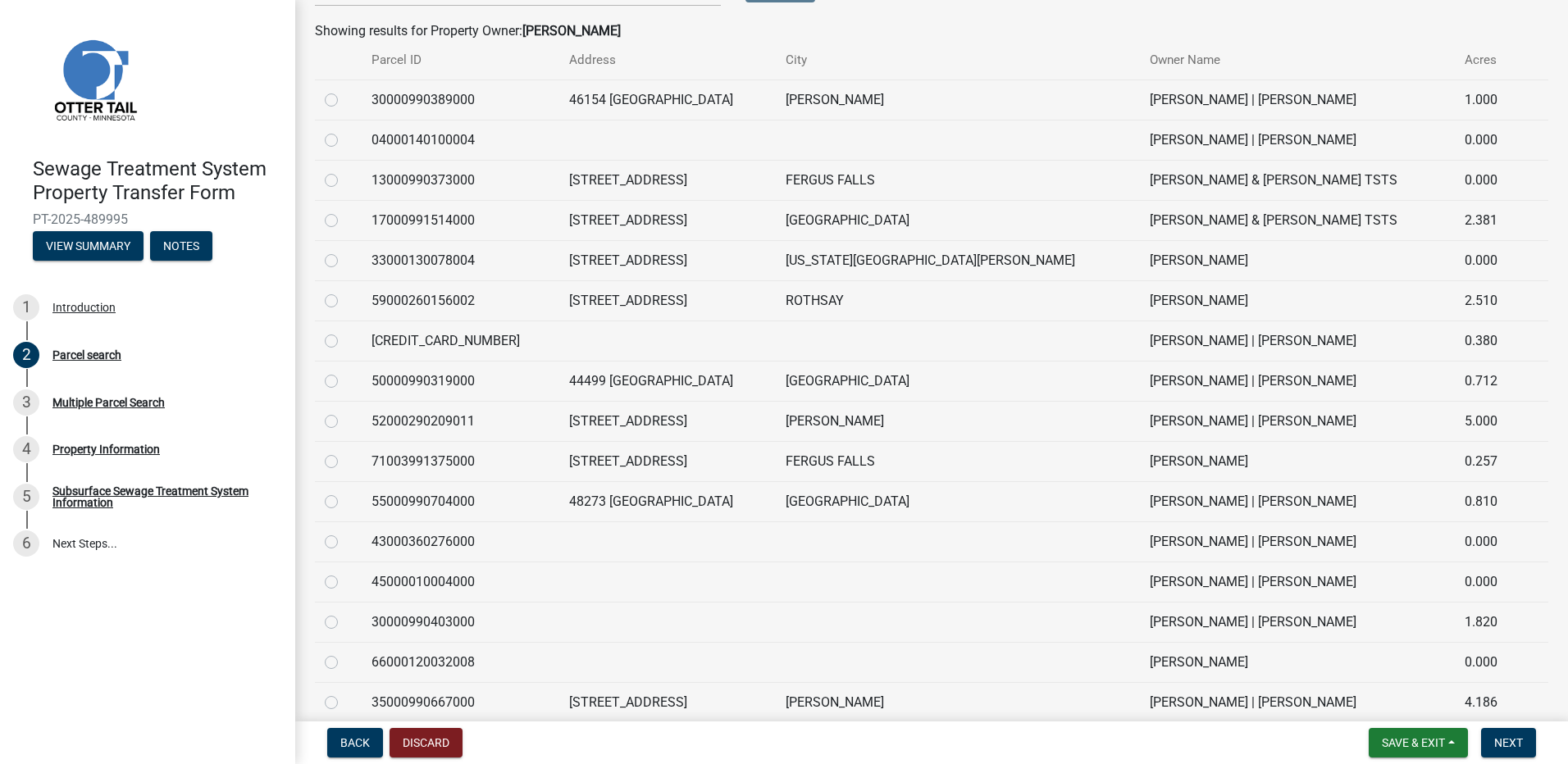
scroll to position [383, 0]
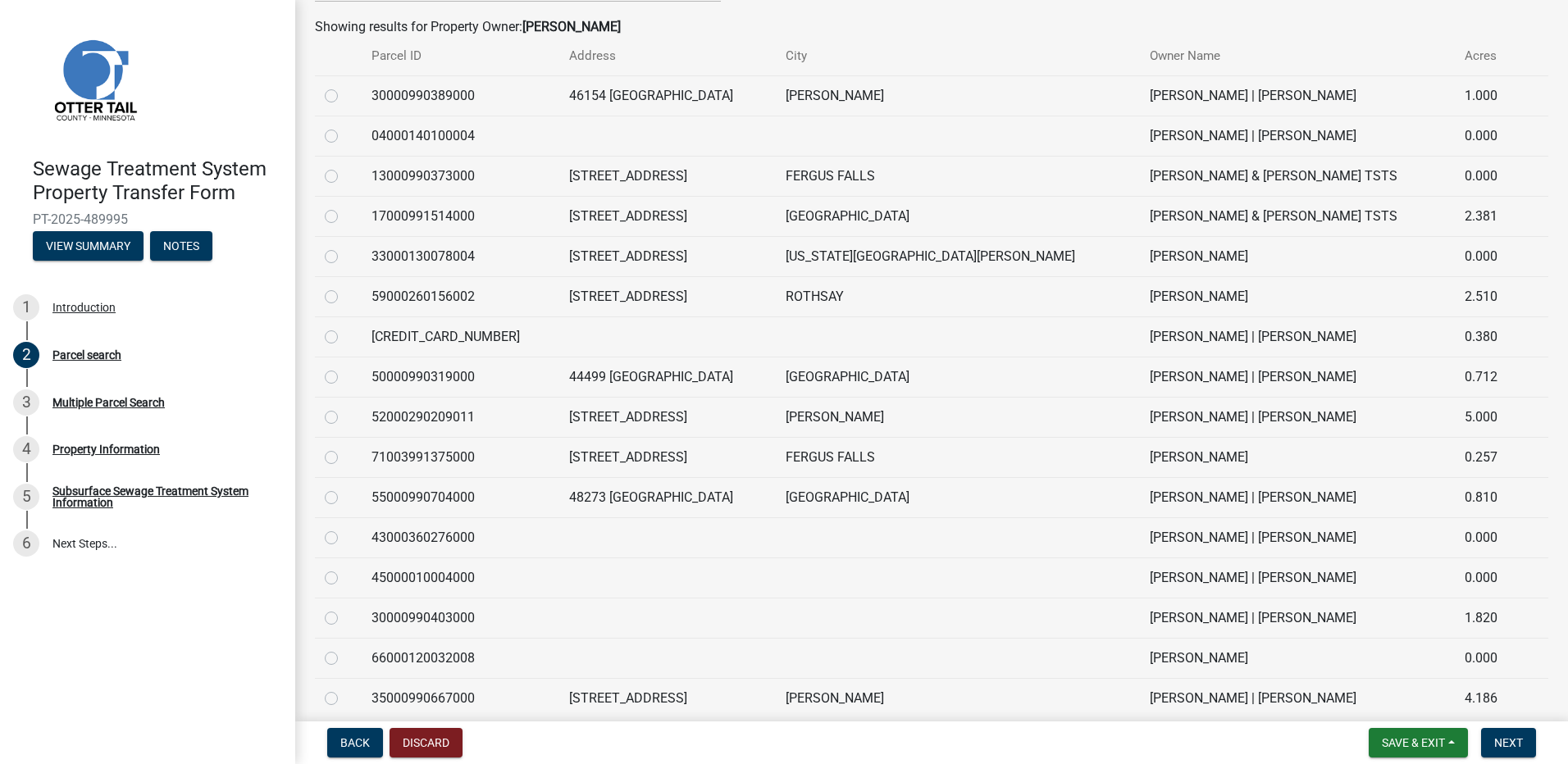
click at [344, 488] on label at bounding box center [344, 488] width 0 height 0
click at [344, 496] on input "radio" at bounding box center [349, 493] width 11 height 11
radio input "true"
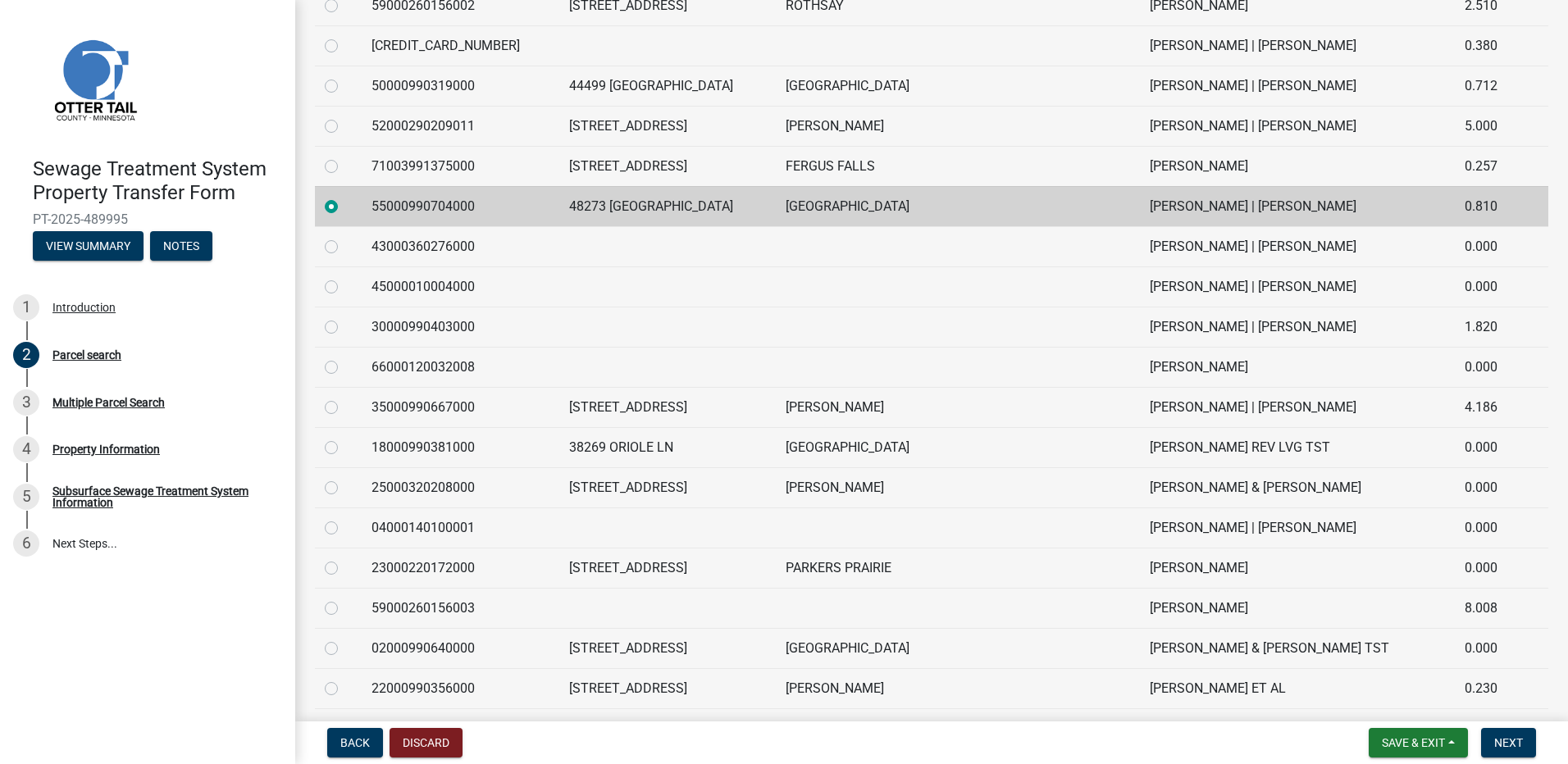
scroll to position [654, 0]
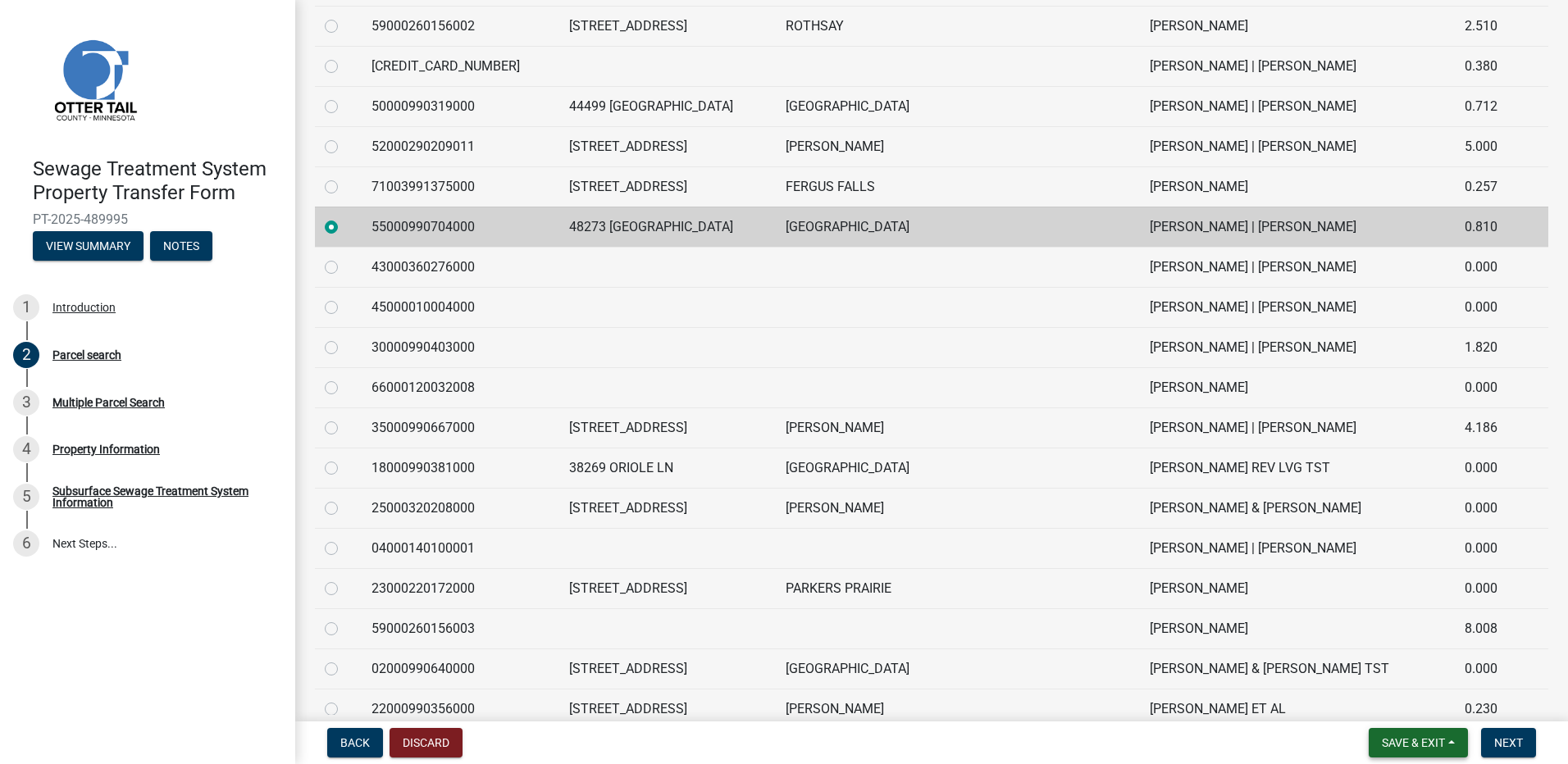
click at [1423, 747] on span "Save & Exit" at bounding box center [1414, 743] width 64 height 13
click at [1507, 737] on span "Next" at bounding box center [1508, 743] width 29 height 13
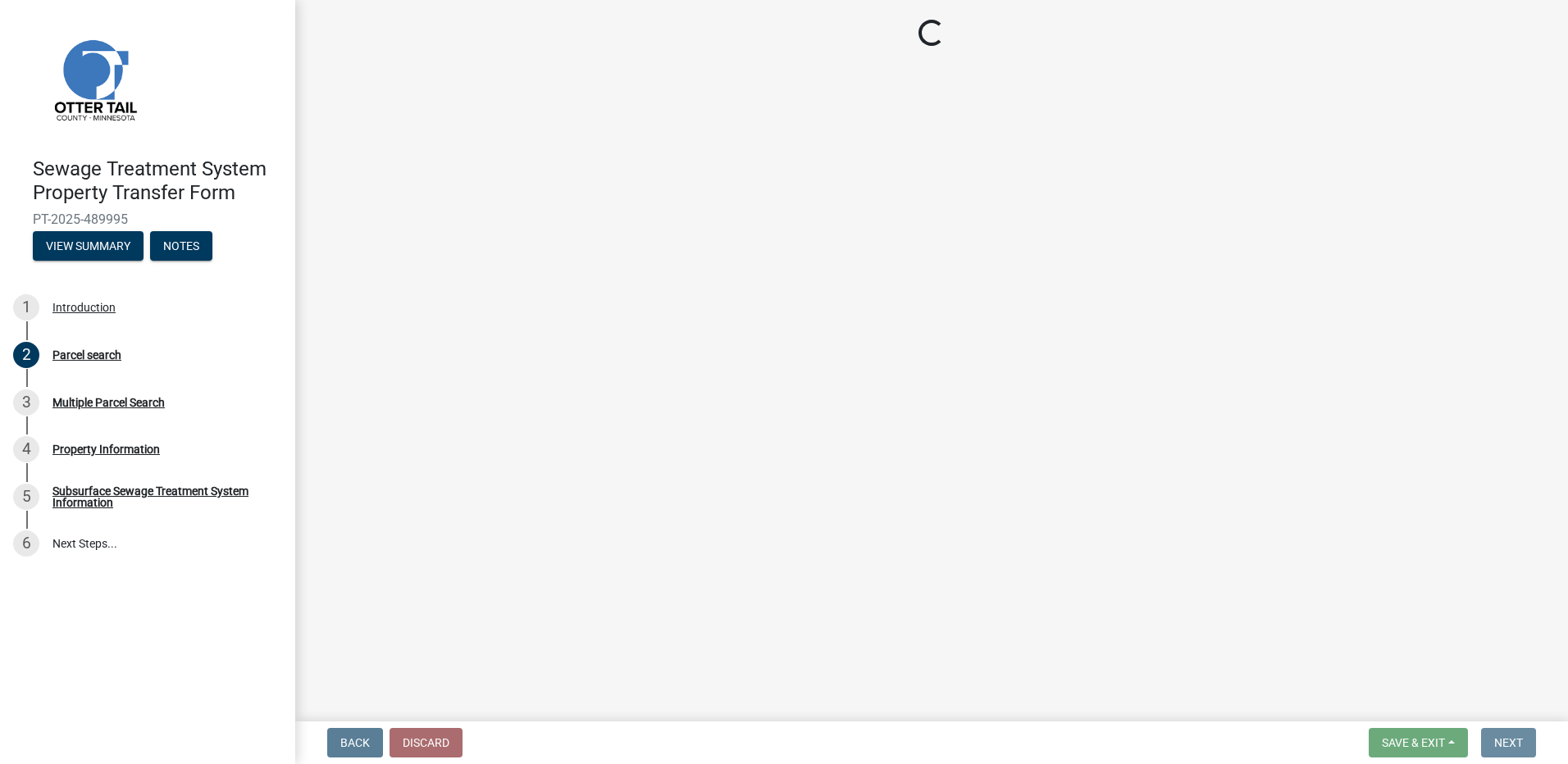
scroll to position [0, 0]
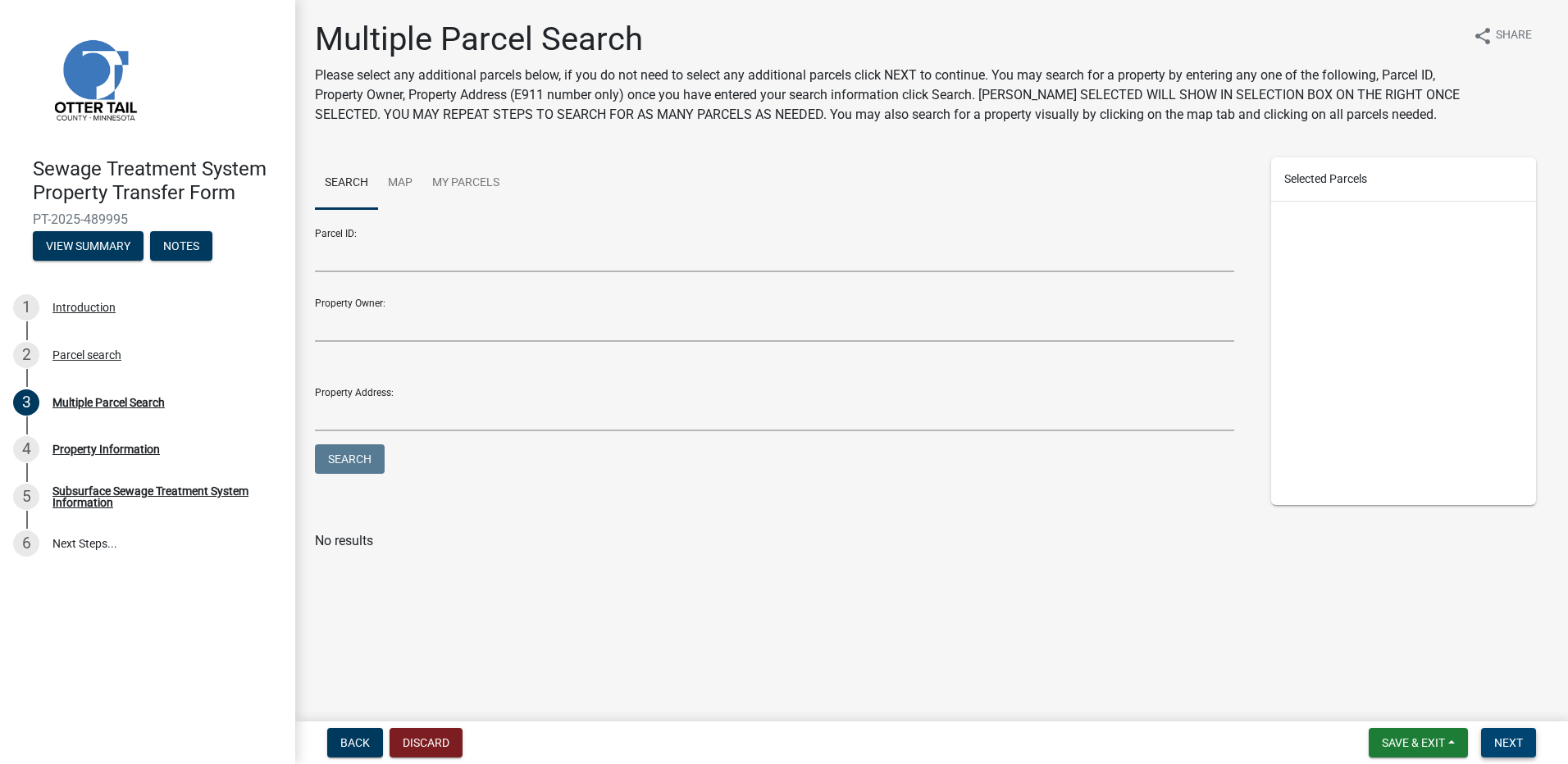
click at [1520, 743] on span "Next" at bounding box center [1508, 743] width 29 height 13
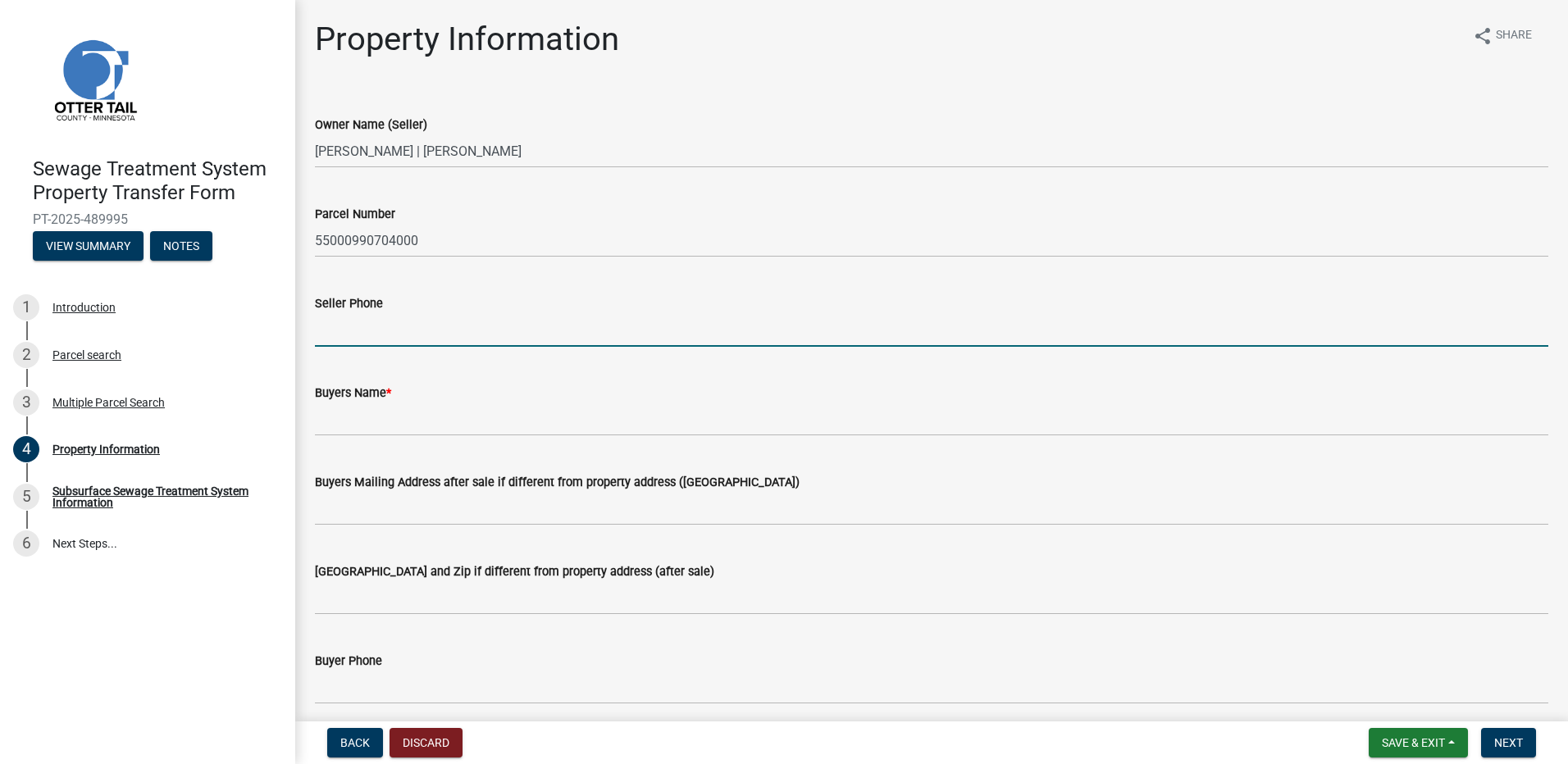
click at [378, 319] on input "Seller Phone" at bounding box center [932, 330] width 1234 height 34
click at [378, 329] on input "Seller Phone" at bounding box center [932, 330] width 1234 height 34
type input "7013714947"
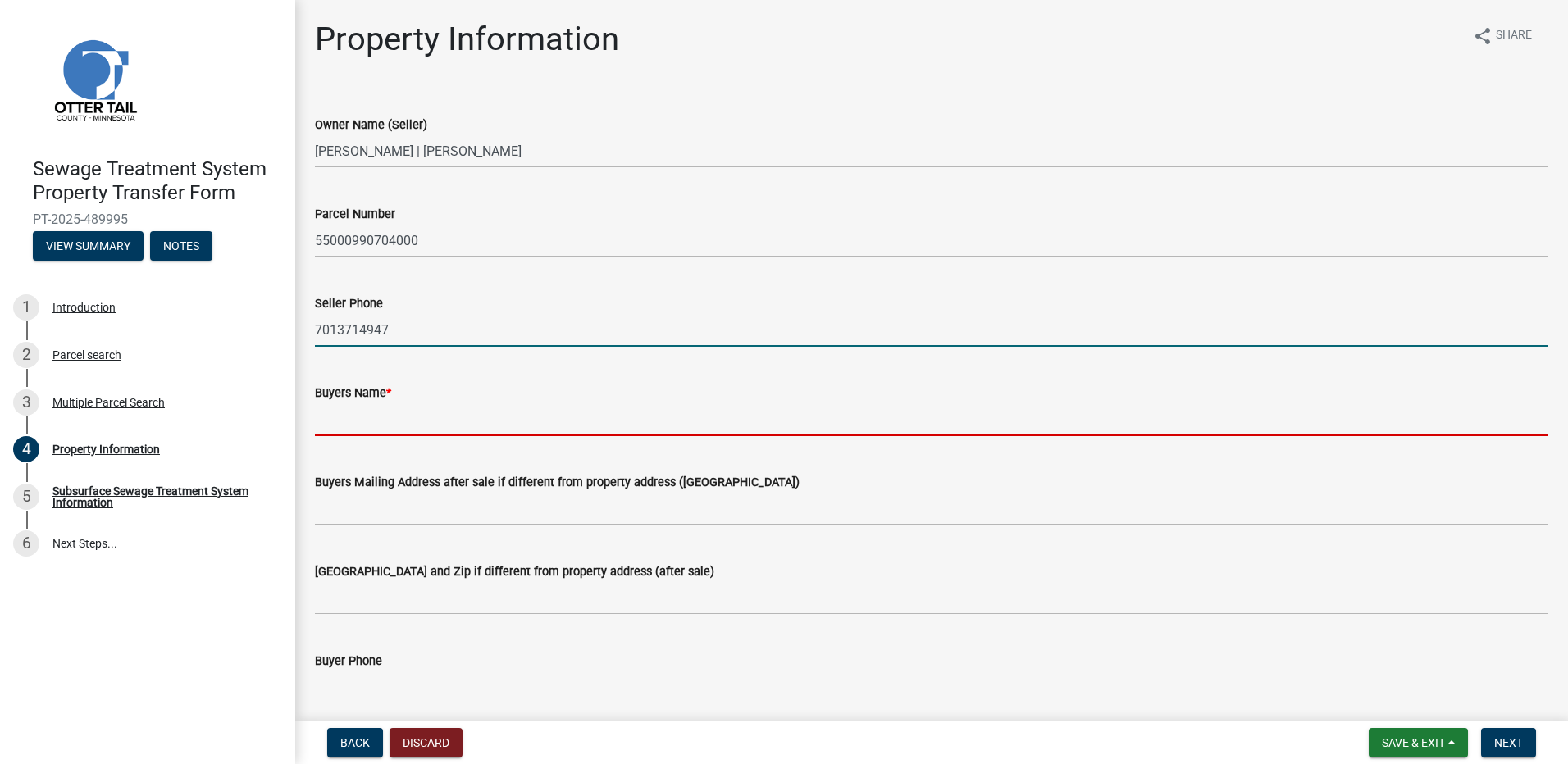
click at [337, 411] on input "Buyers Name *" at bounding box center [932, 419] width 1234 height 34
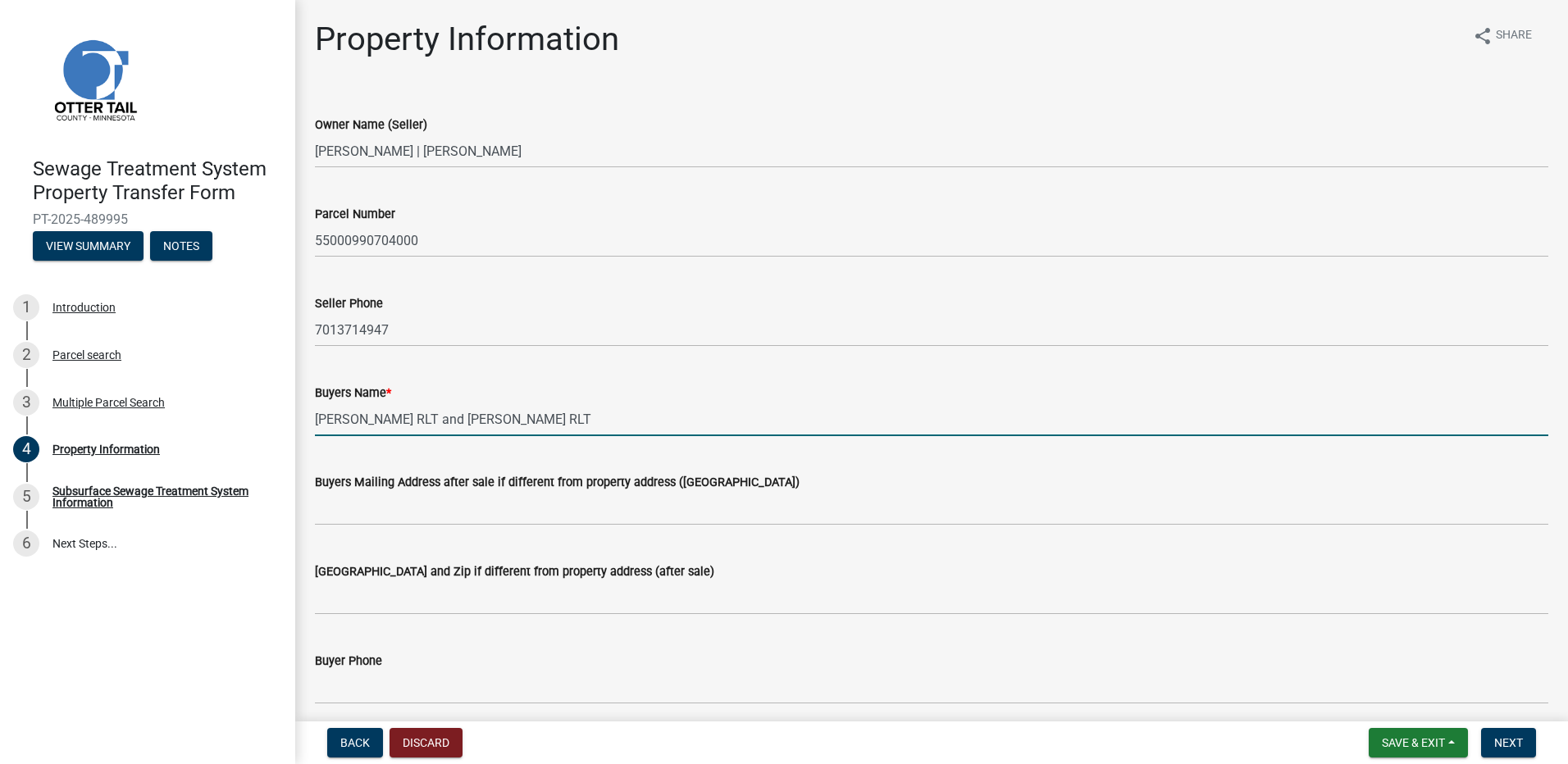
type input "Gerald C Zimmerman RLT and Sharry L. Zimmerman RLT"
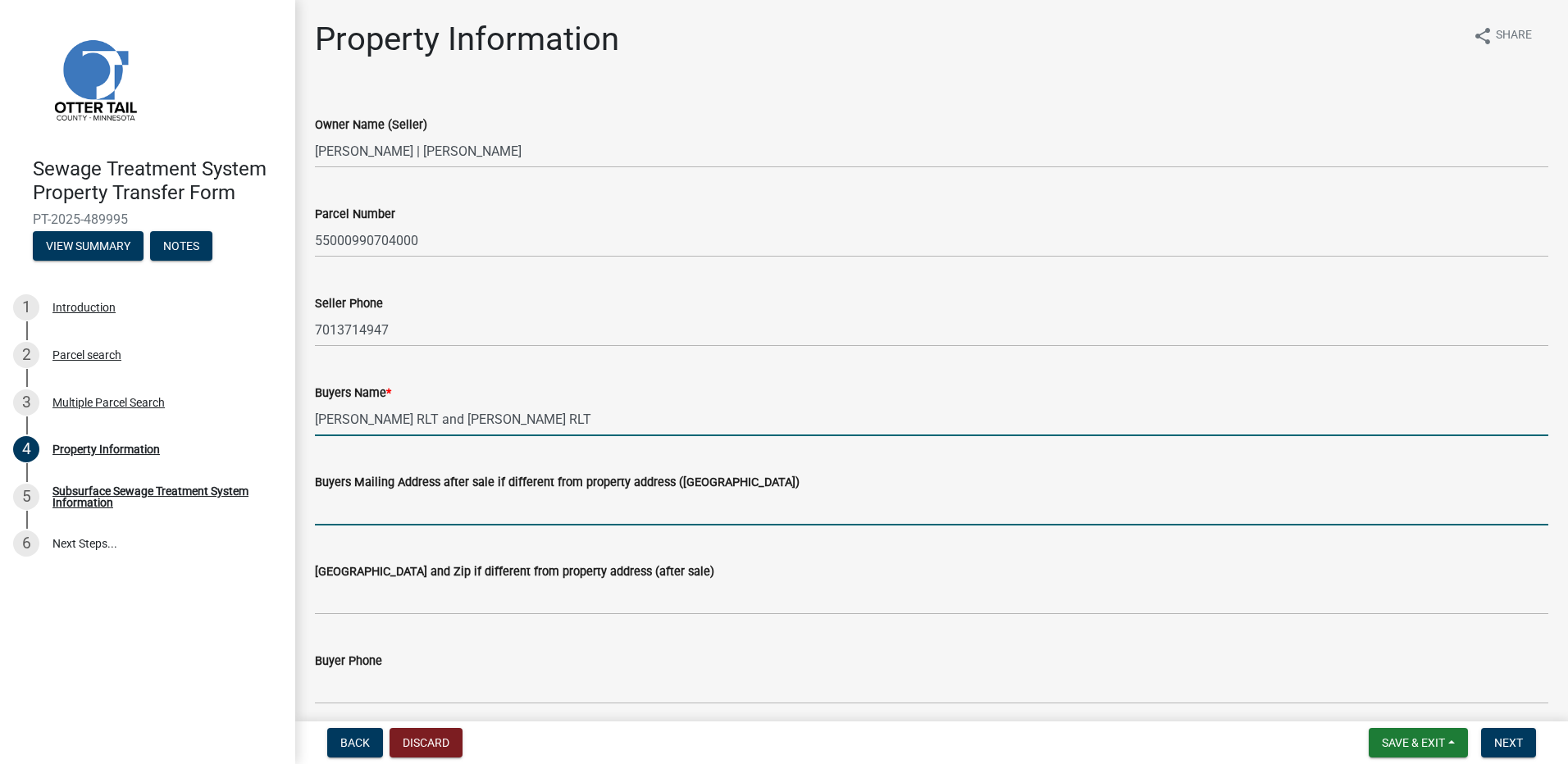
click at [344, 514] on input "Buyers Mailing Address after sale if different from property address (E911 numb…" at bounding box center [932, 509] width 1234 height 34
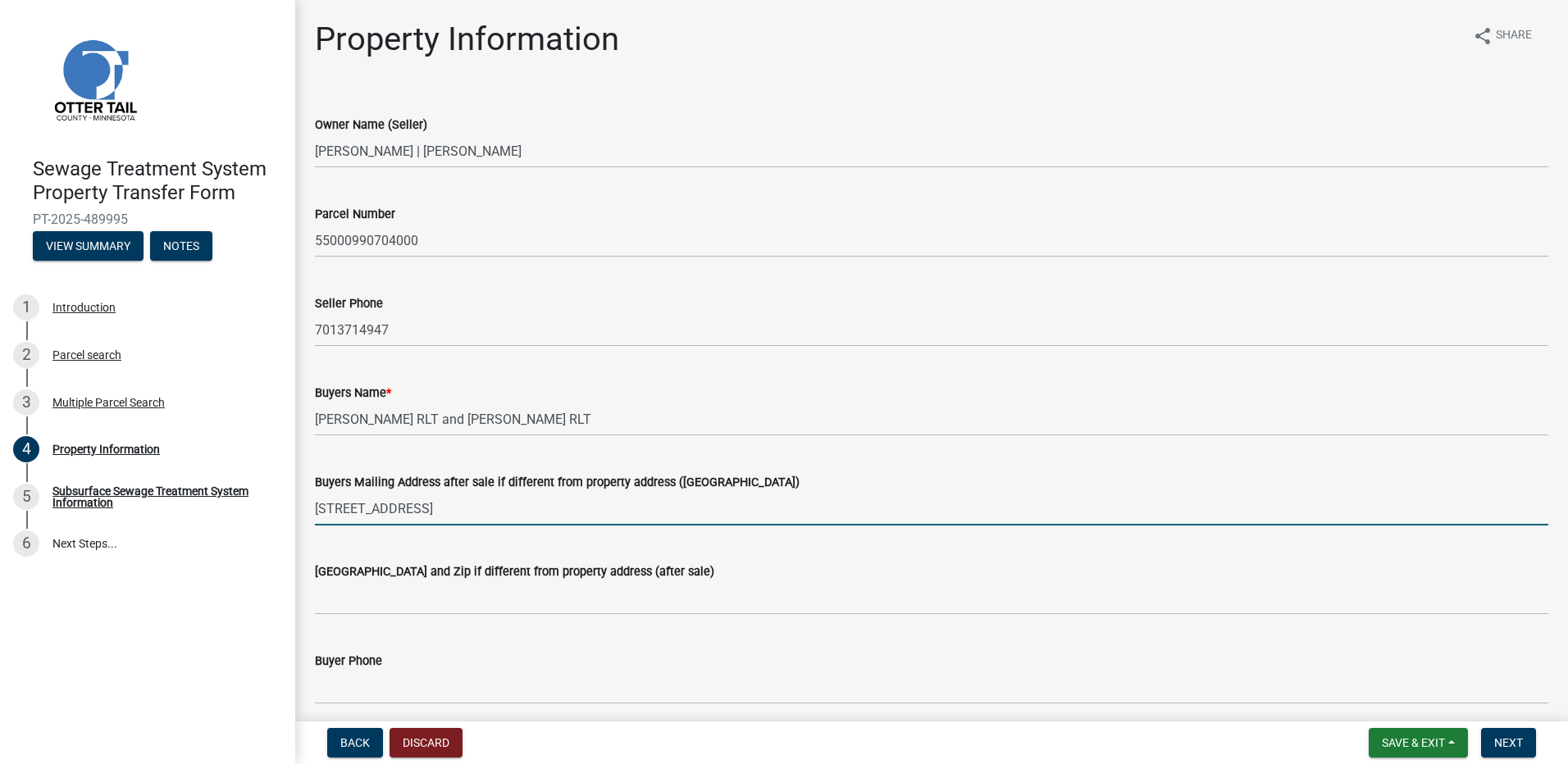
type input "7267 50th St N"
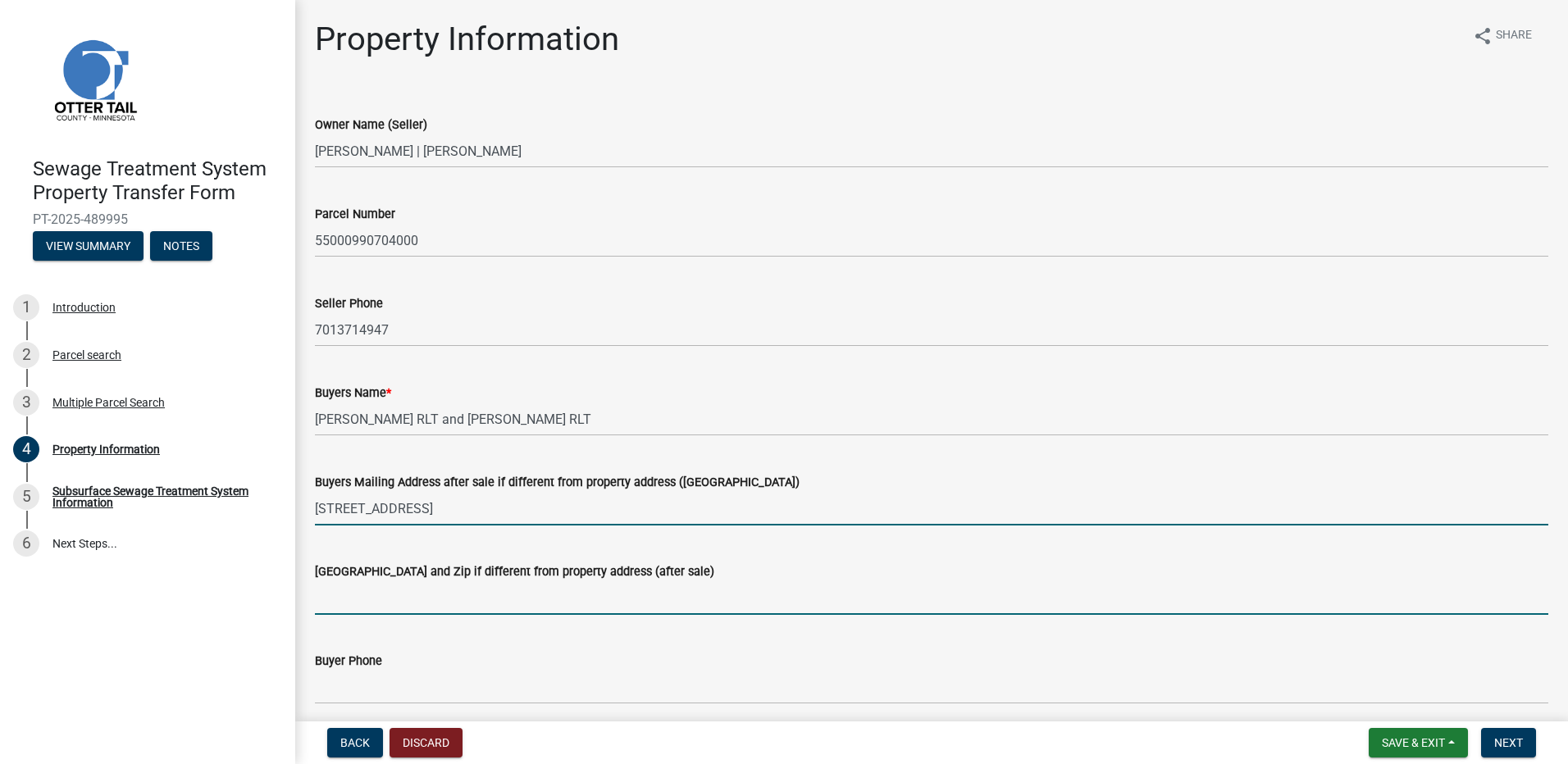
click at [337, 595] on input "Buyers City State and Zip if different from property address (after sale)" at bounding box center [932, 598] width 1234 height 34
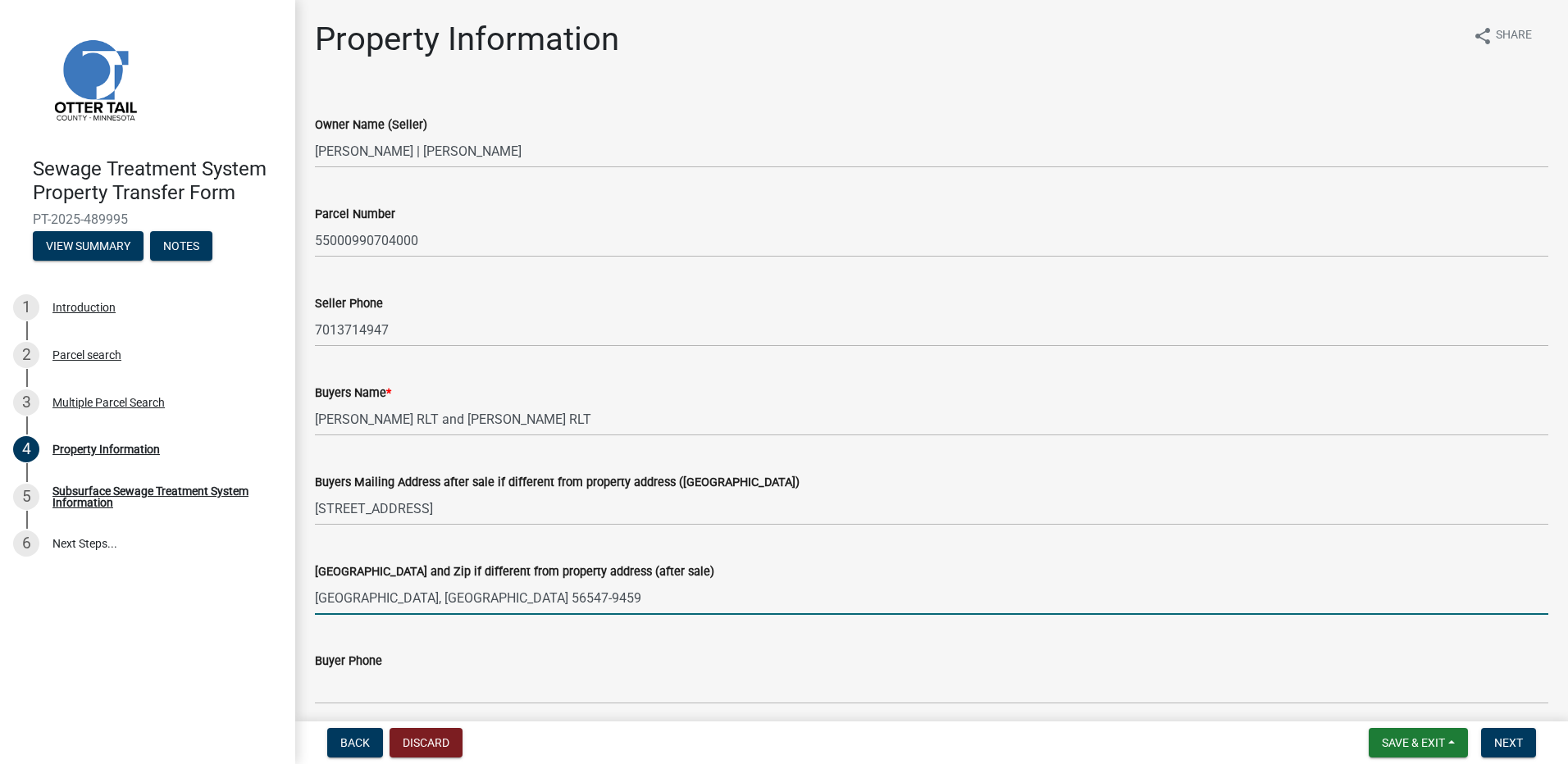
type input "Glyndon, MN 56547-9459"
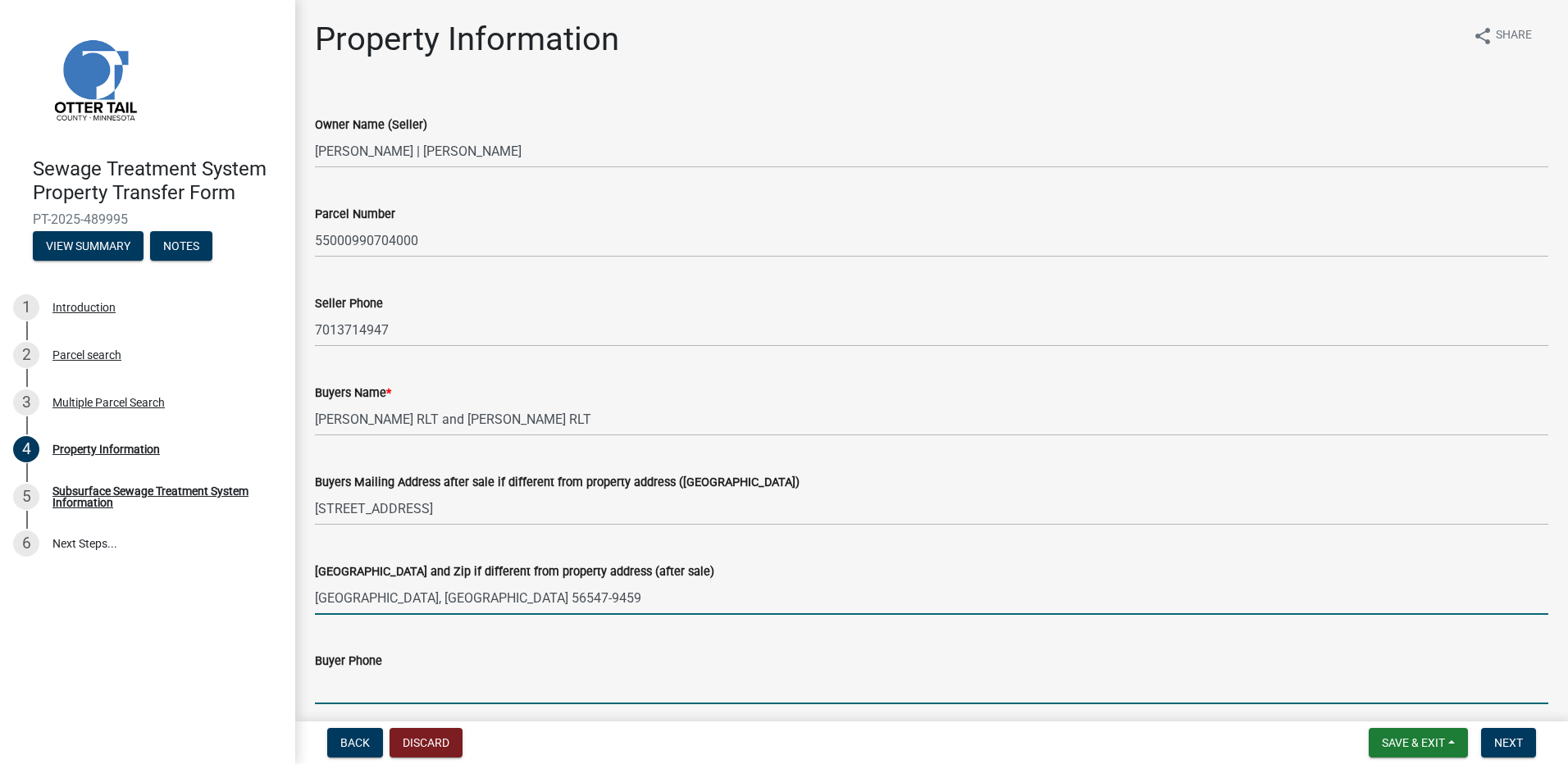
click at [379, 684] on input "Buyer Phone" at bounding box center [932, 687] width 1234 height 34
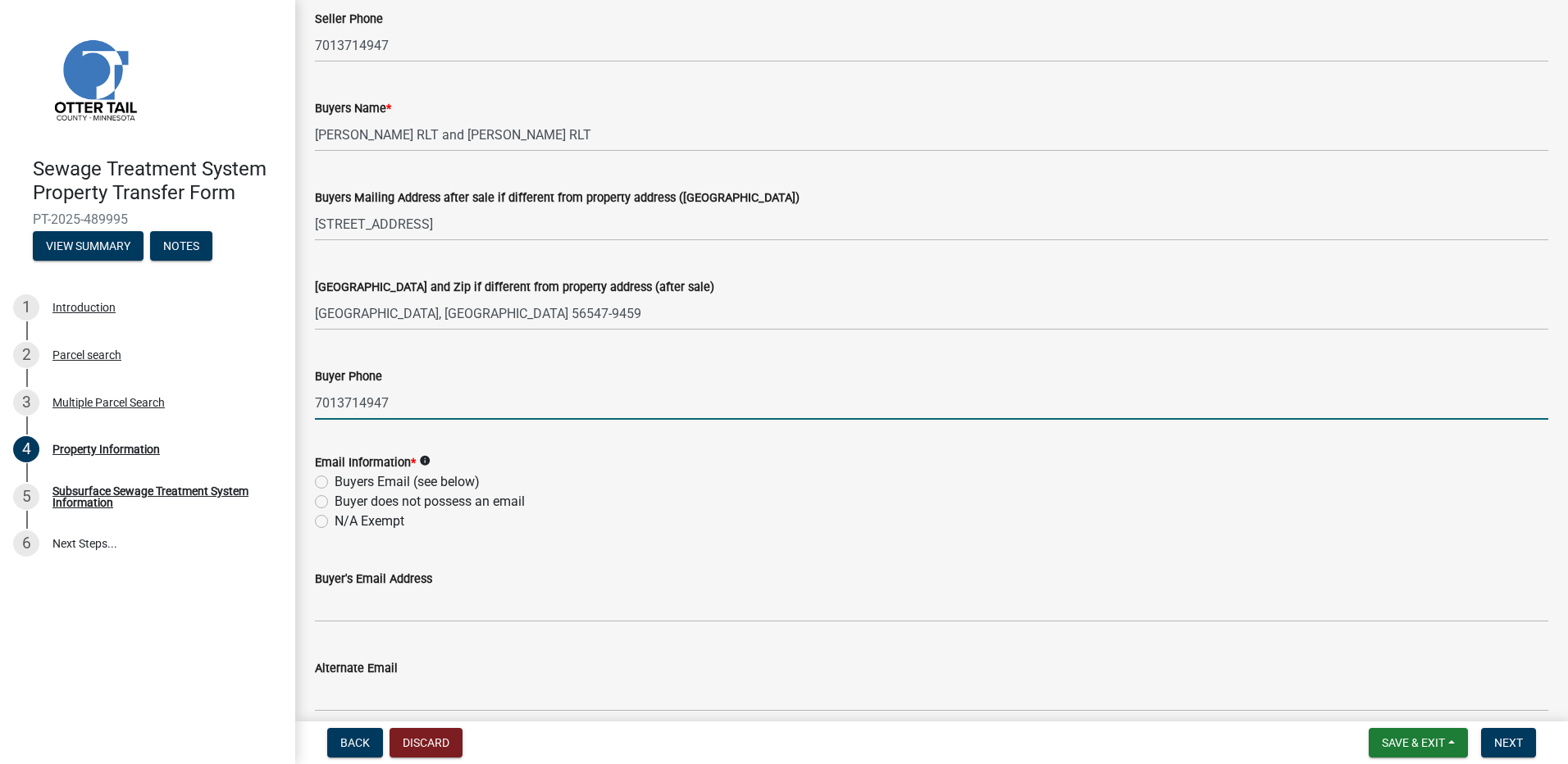
scroll to position [301, 0]
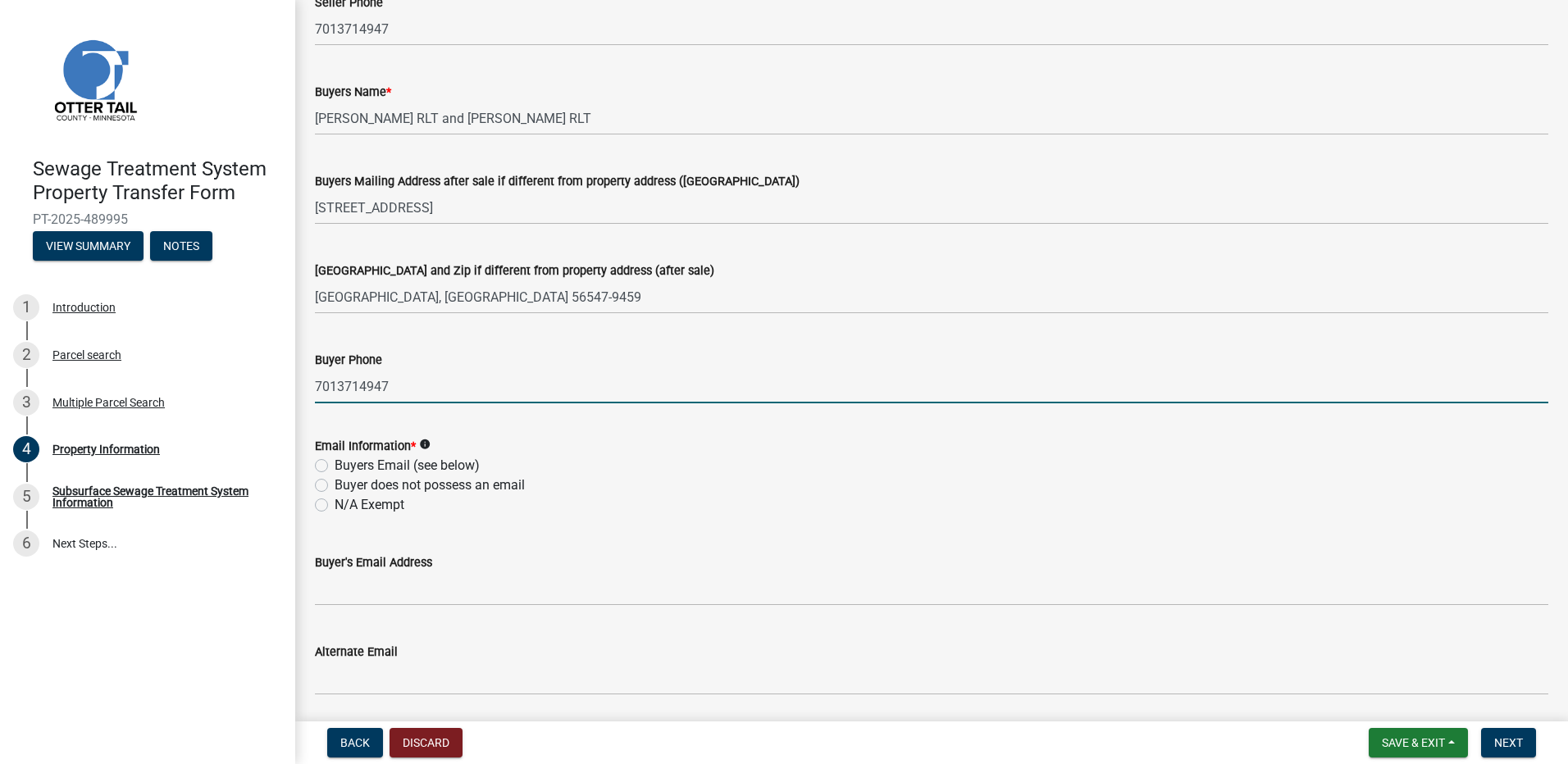
type input "7013714947"
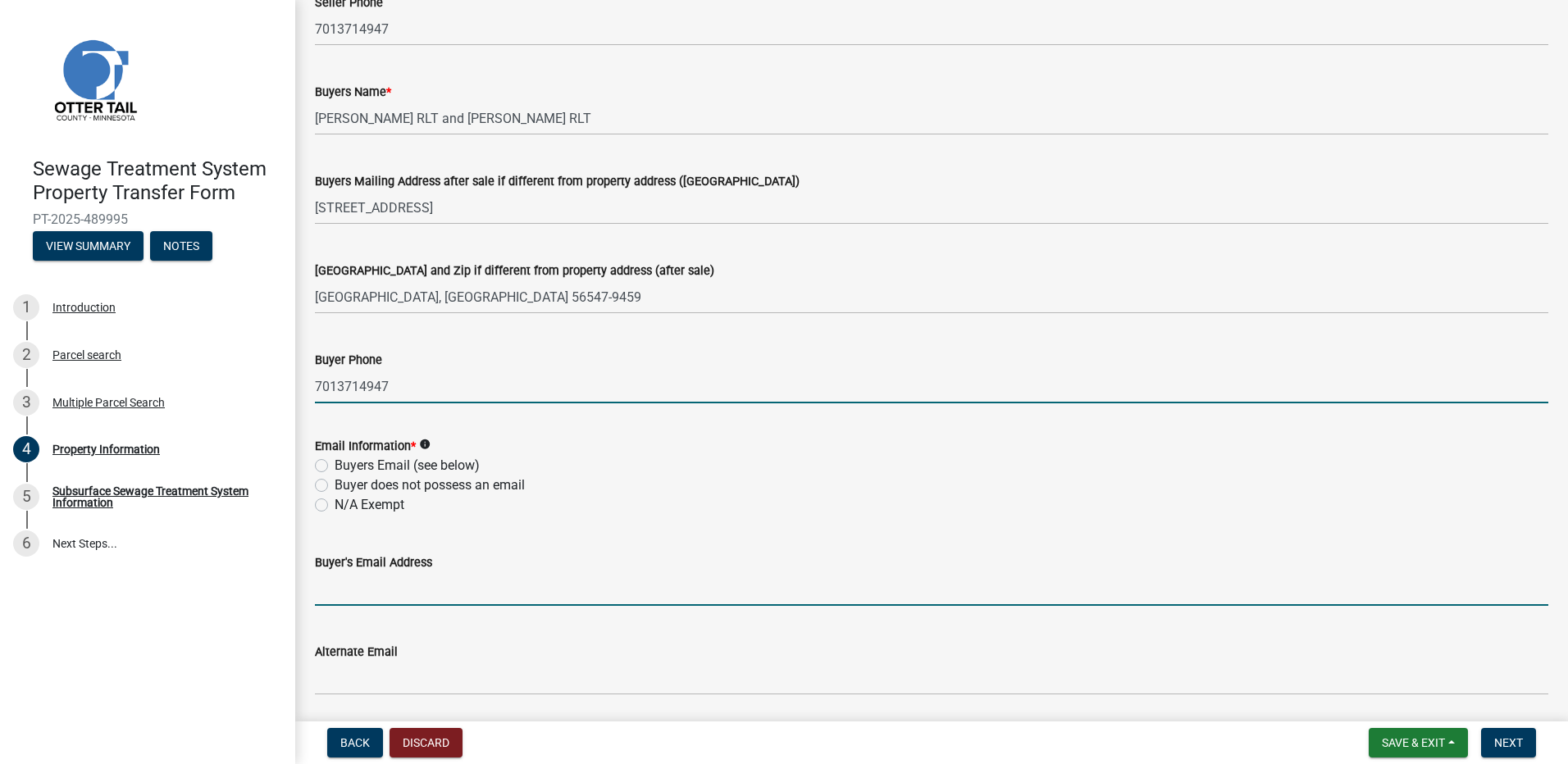
click at [330, 584] on input "Buyer's Email Address" at bounding box center [932, 589] width 1234 height 34
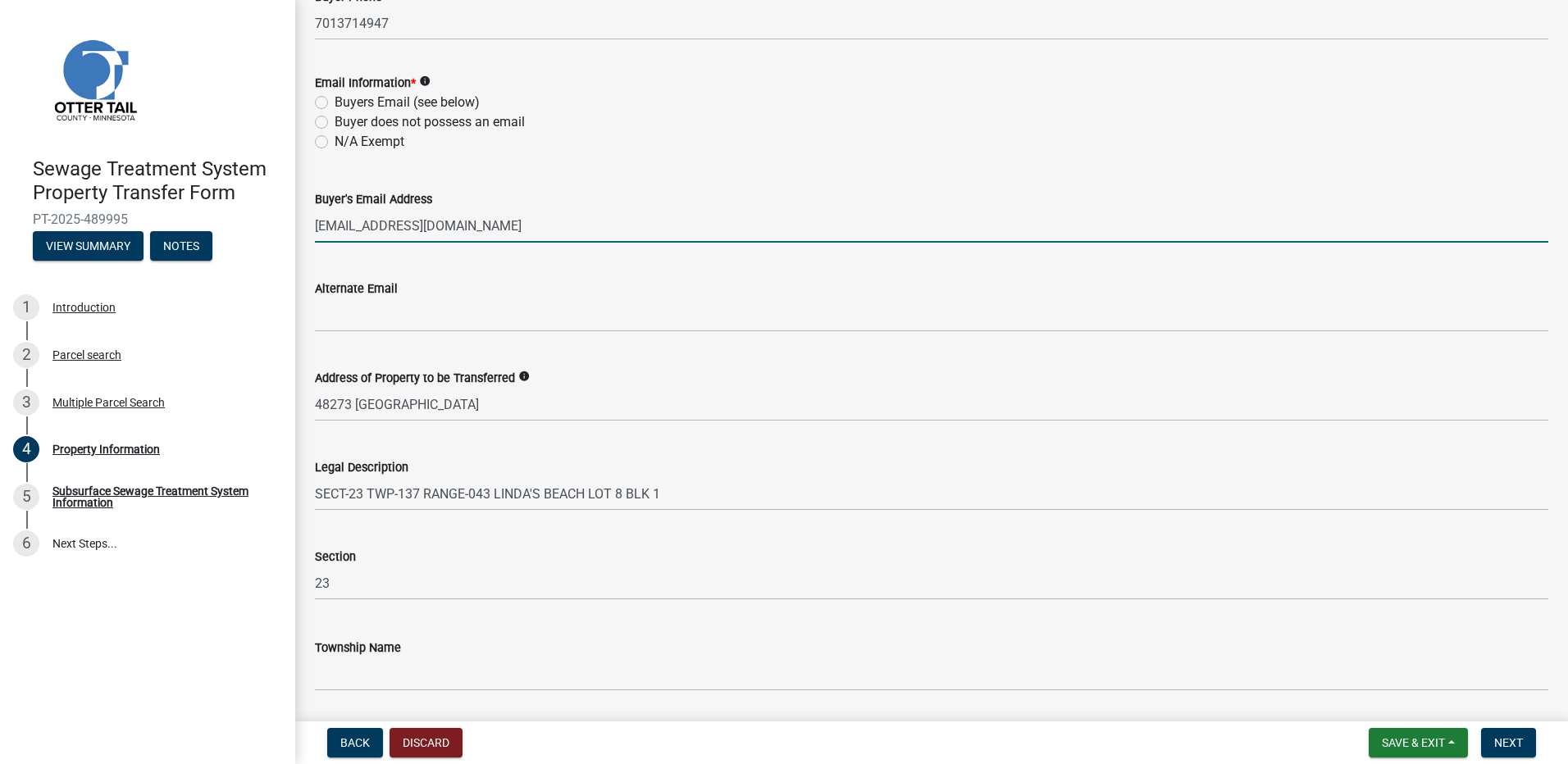
scroll to position [663, 0]
type input "gerryzimm@gmail.com"
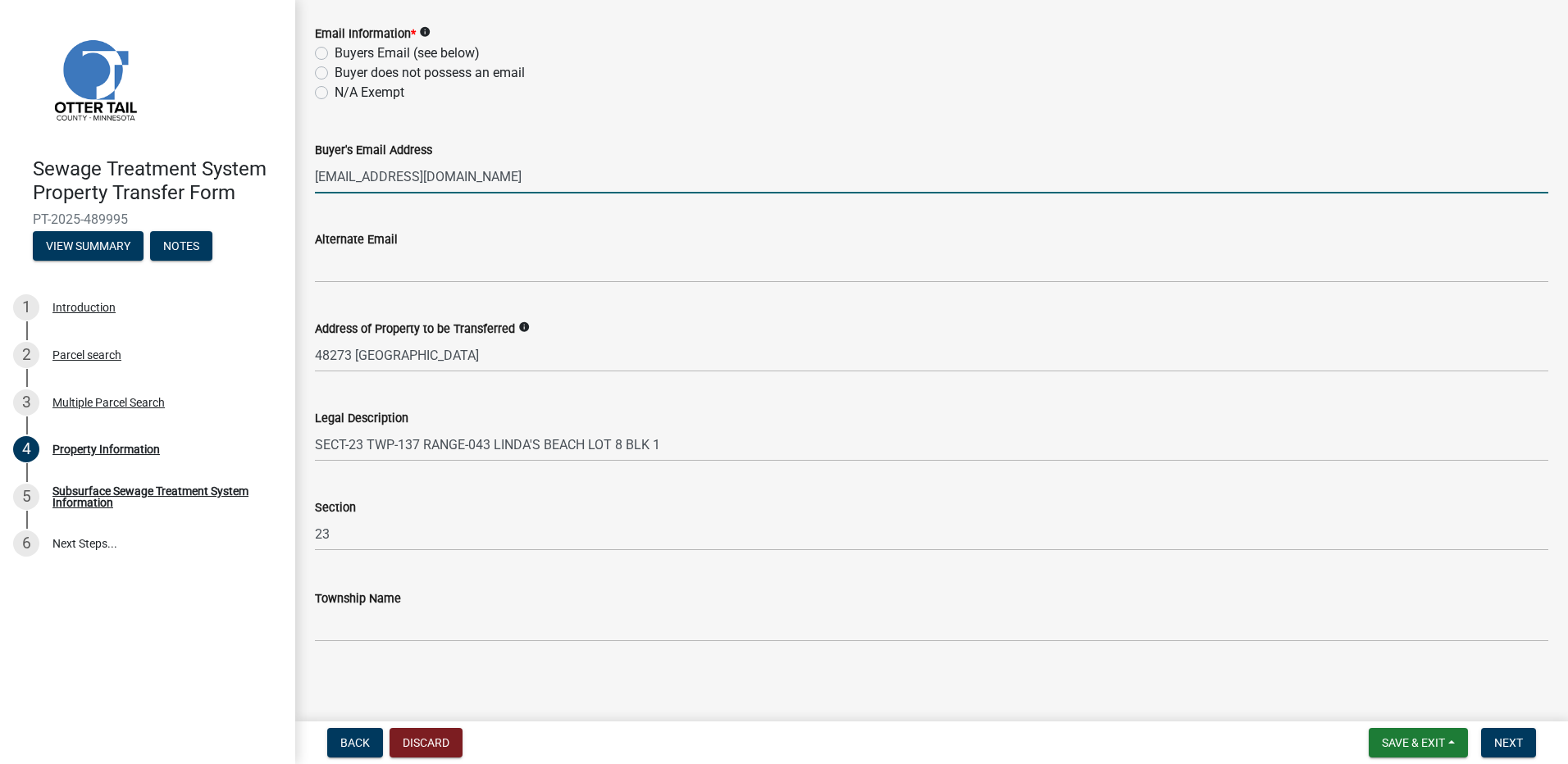
scroll to position [717, 0]
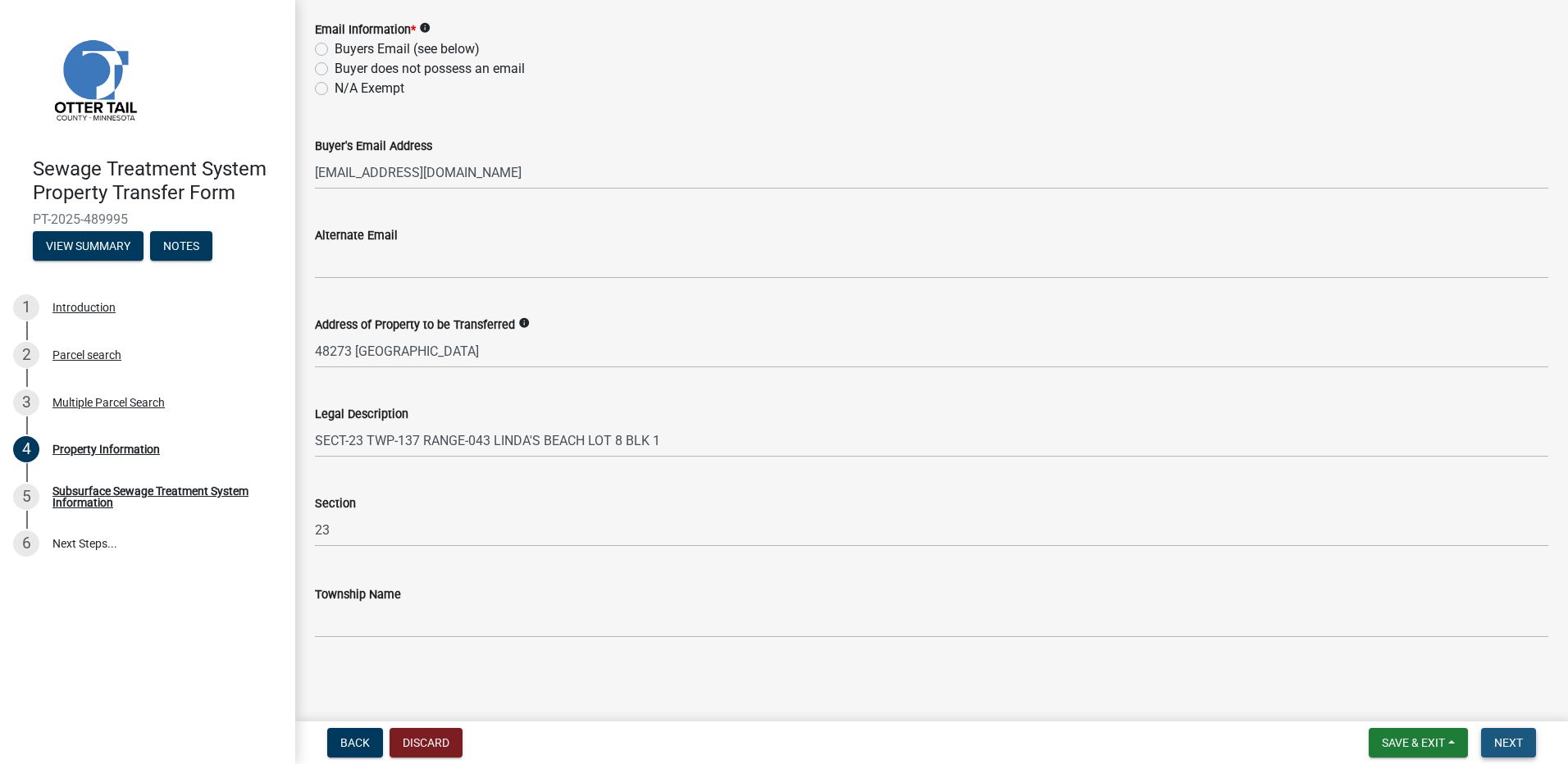
click at [1512, 740] on span "Next" at bounding box center [1508, 743] width 29 height 13
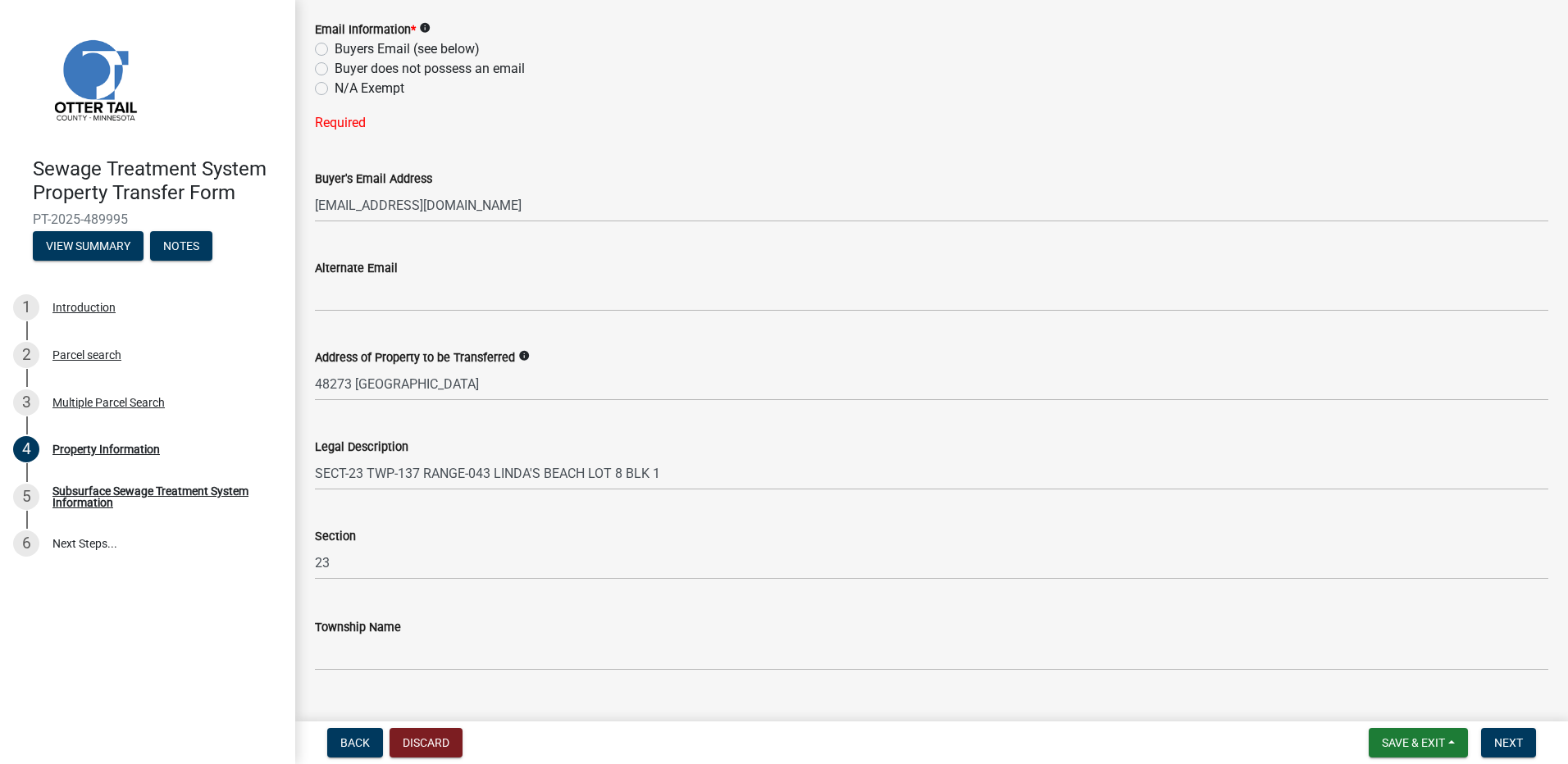
click at [334, 47] on label "Buyers Email (see below)" at bounding box center [407, 49] width 146 height 19
click at [334, 47] on input "Buyers Email (see below)" at bounding box center [340, 45] width 11 height 11
radio input "true"
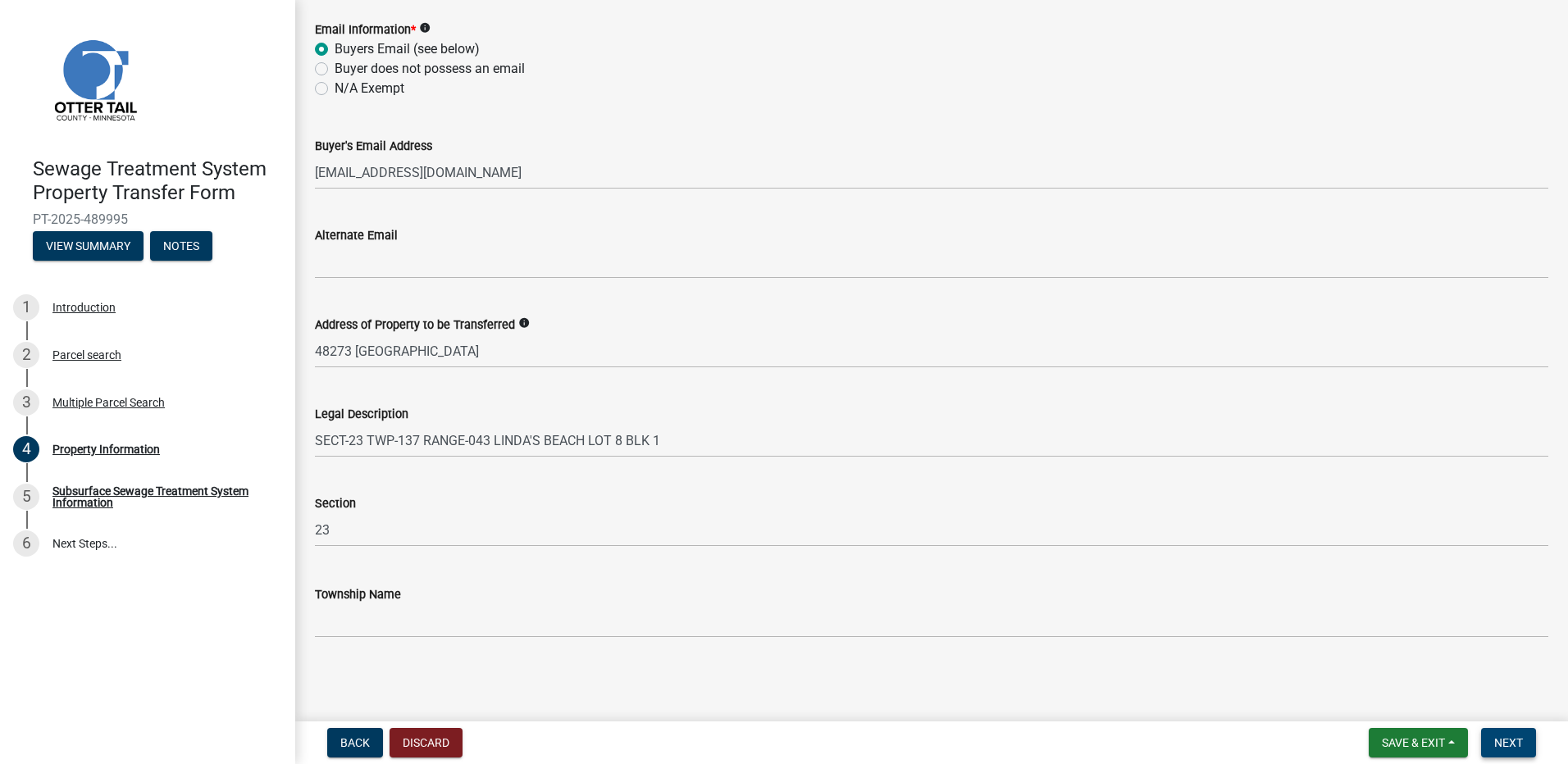
click at [1519, 740] on span "Next" at bounding box center [1508, 743] width 29 height 13
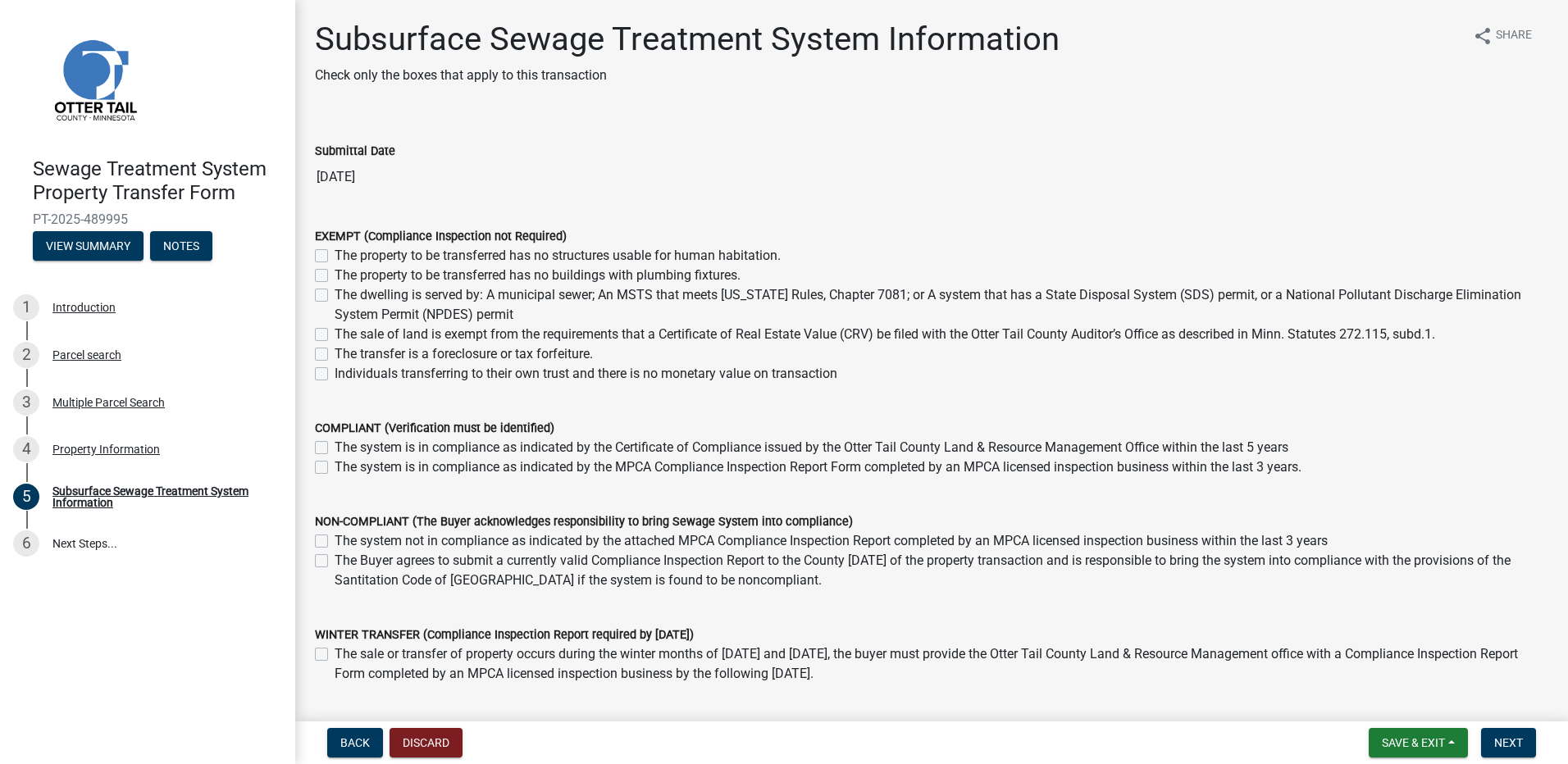
click at [328, 330] on div "The sale of land is exempt from the requirements that a Certificate of Real Est…" at bounding box center [932, 334] width 1234 height 19
click at [334, 335] on label "The sale of land is exempt from the requirements that a Certificate of Real Est…" at bounding box center [884, 334] width 1100 height 19
click at [334, 335] on input "The sale of land is exempt from the requirements that a Certificate of Real Est…" at bounding box center [340, 330] width 11 height 11
checkbox input "true"
checkbox input "false"
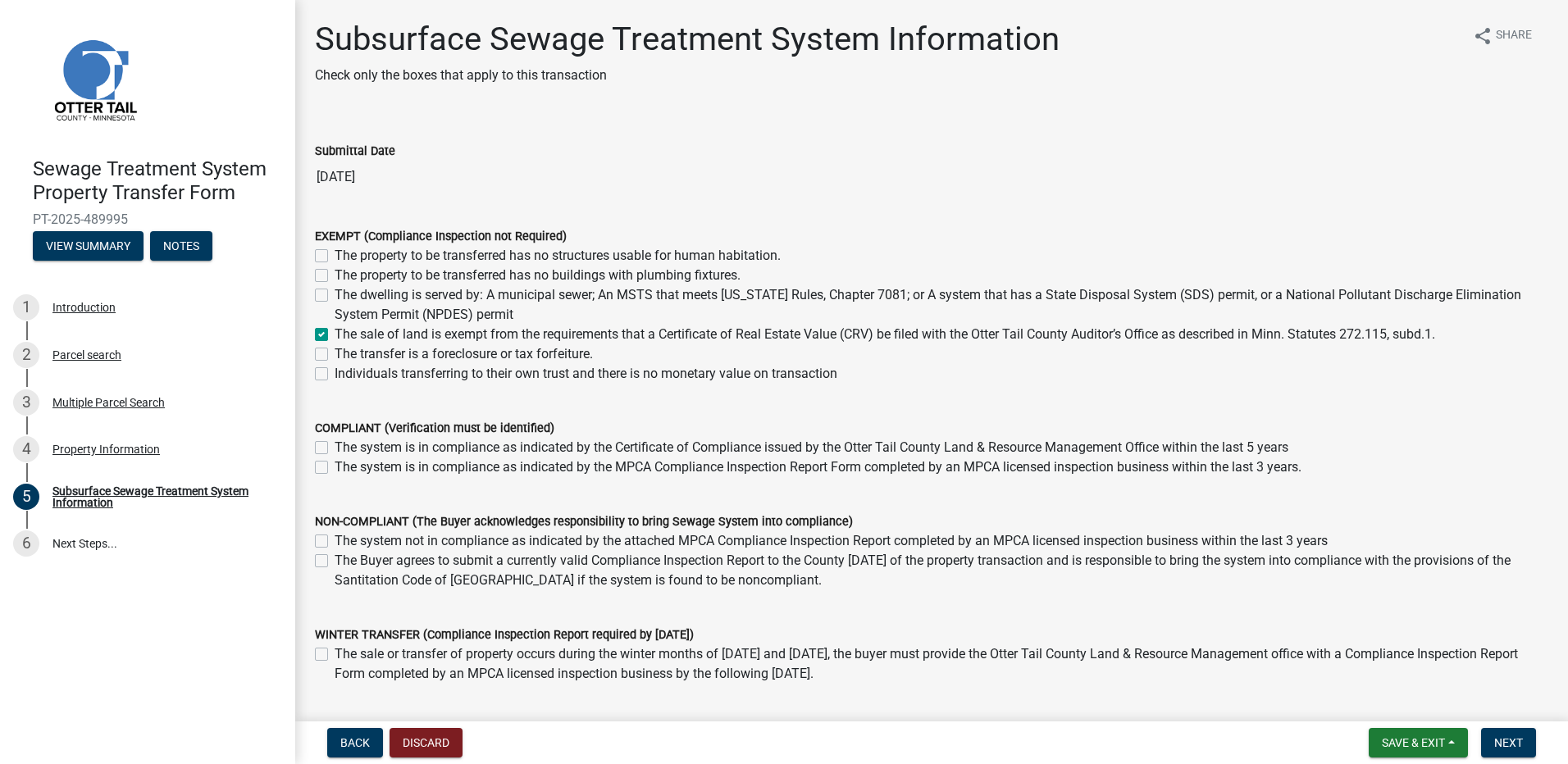
checkbox input "false"
checkbox input "true"
checkbox input "false"
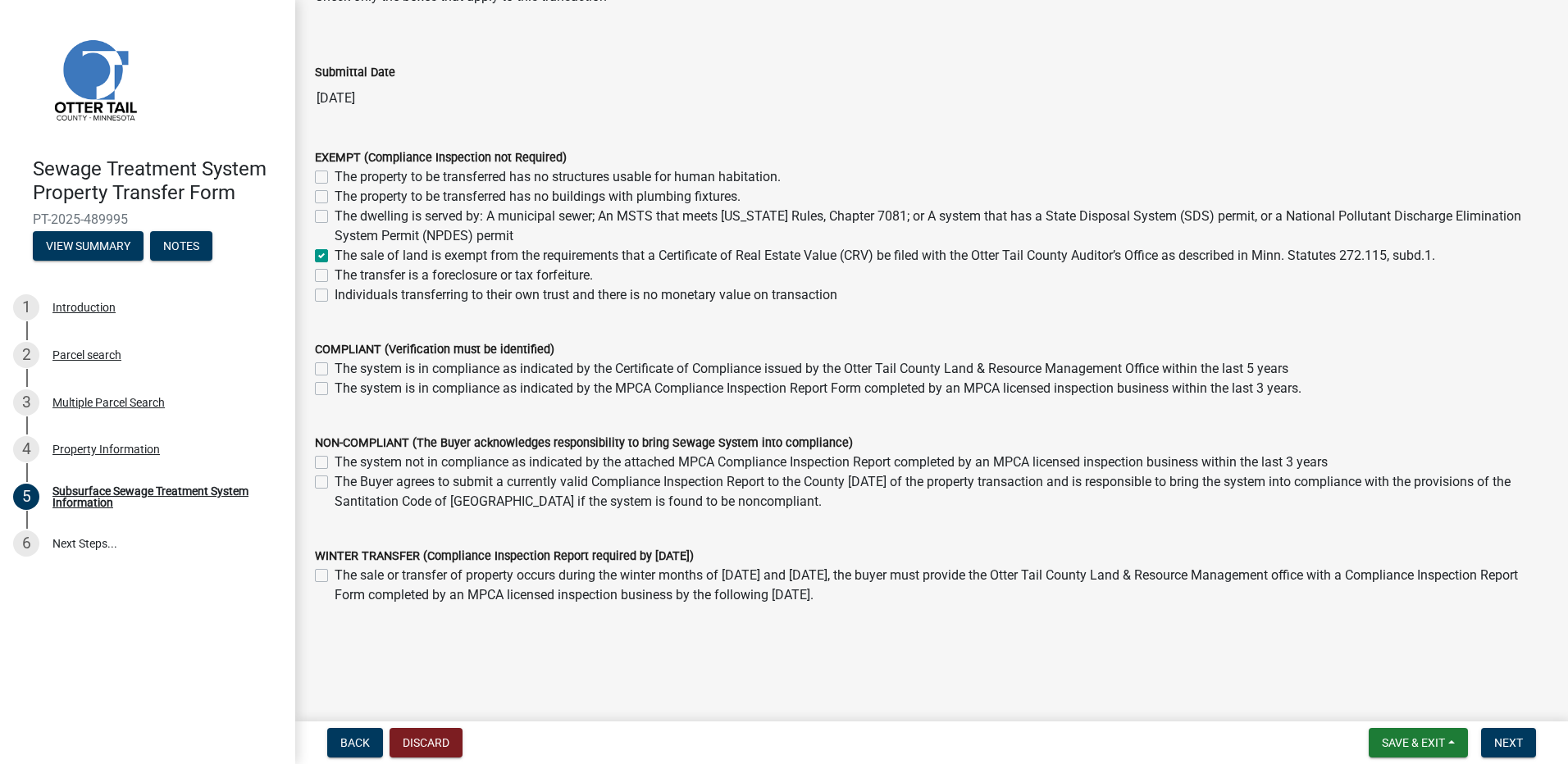
scroll to position [82, 0]
click at [1508, 737] on span "Next" at bounding box center [1508, 743] width 29 height 13
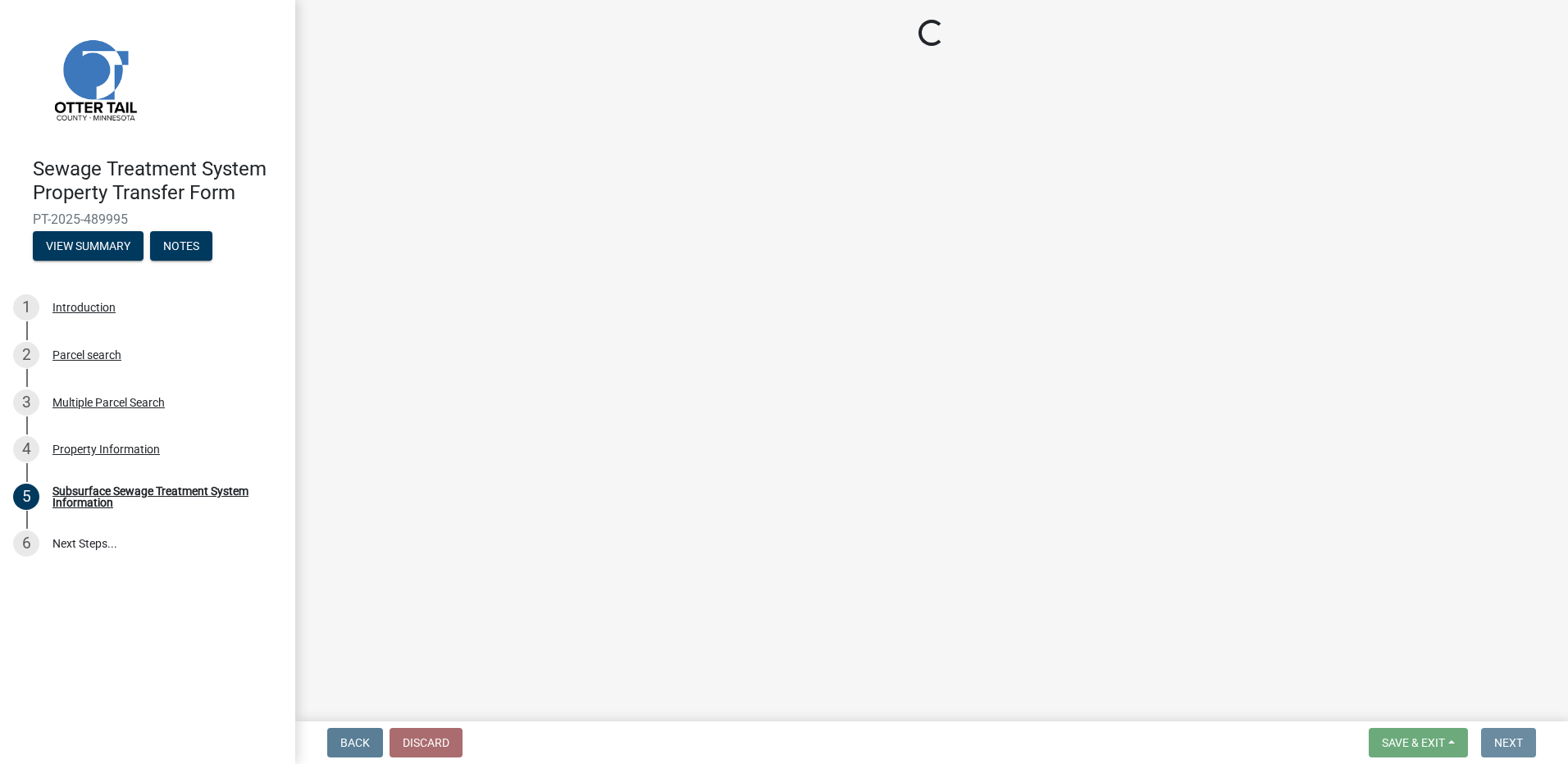
scroll to position [0, 0]
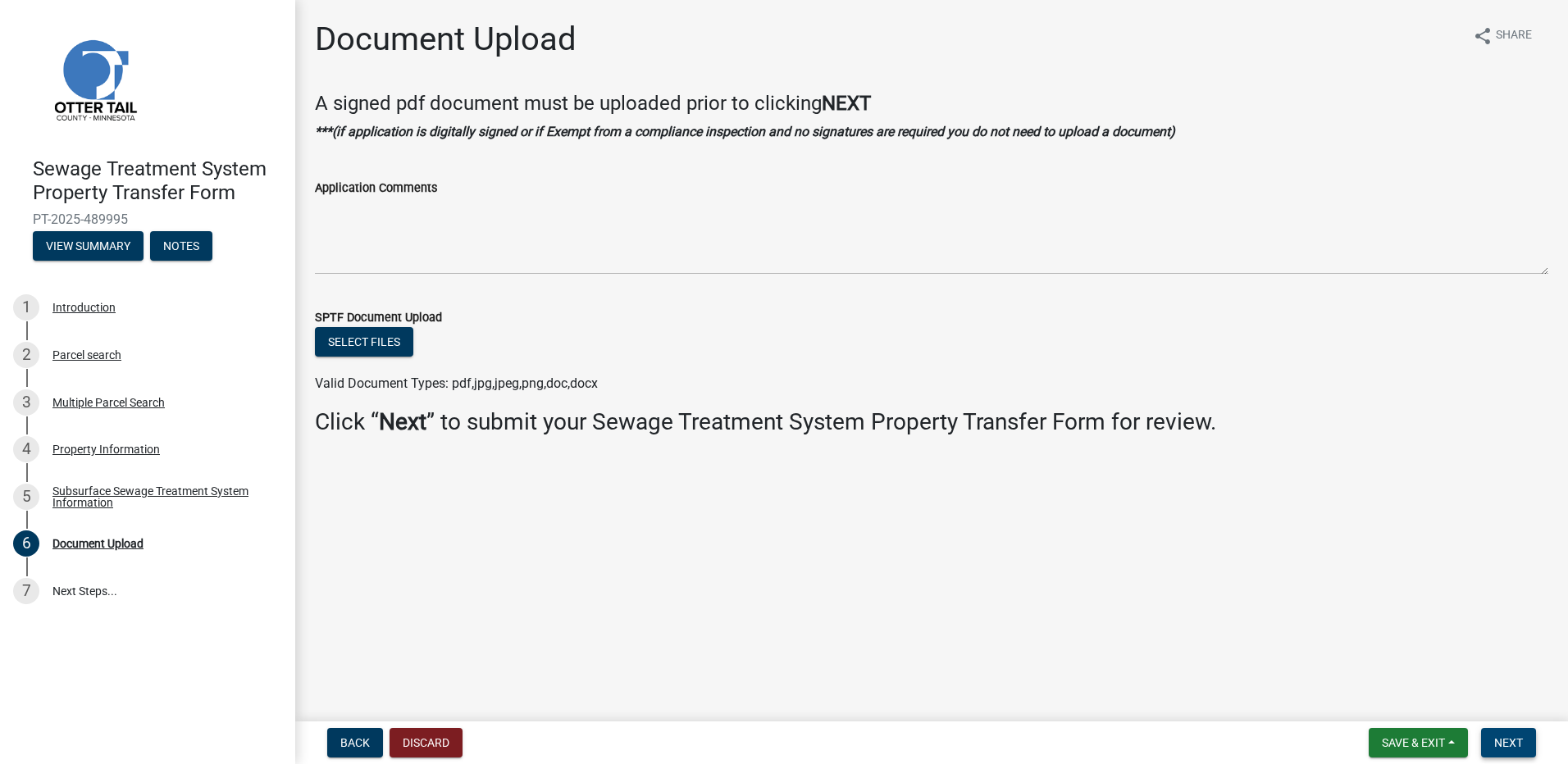
click at [1517, 741] on span "Next" at bounding box center [1508, 743] width 29 height 13
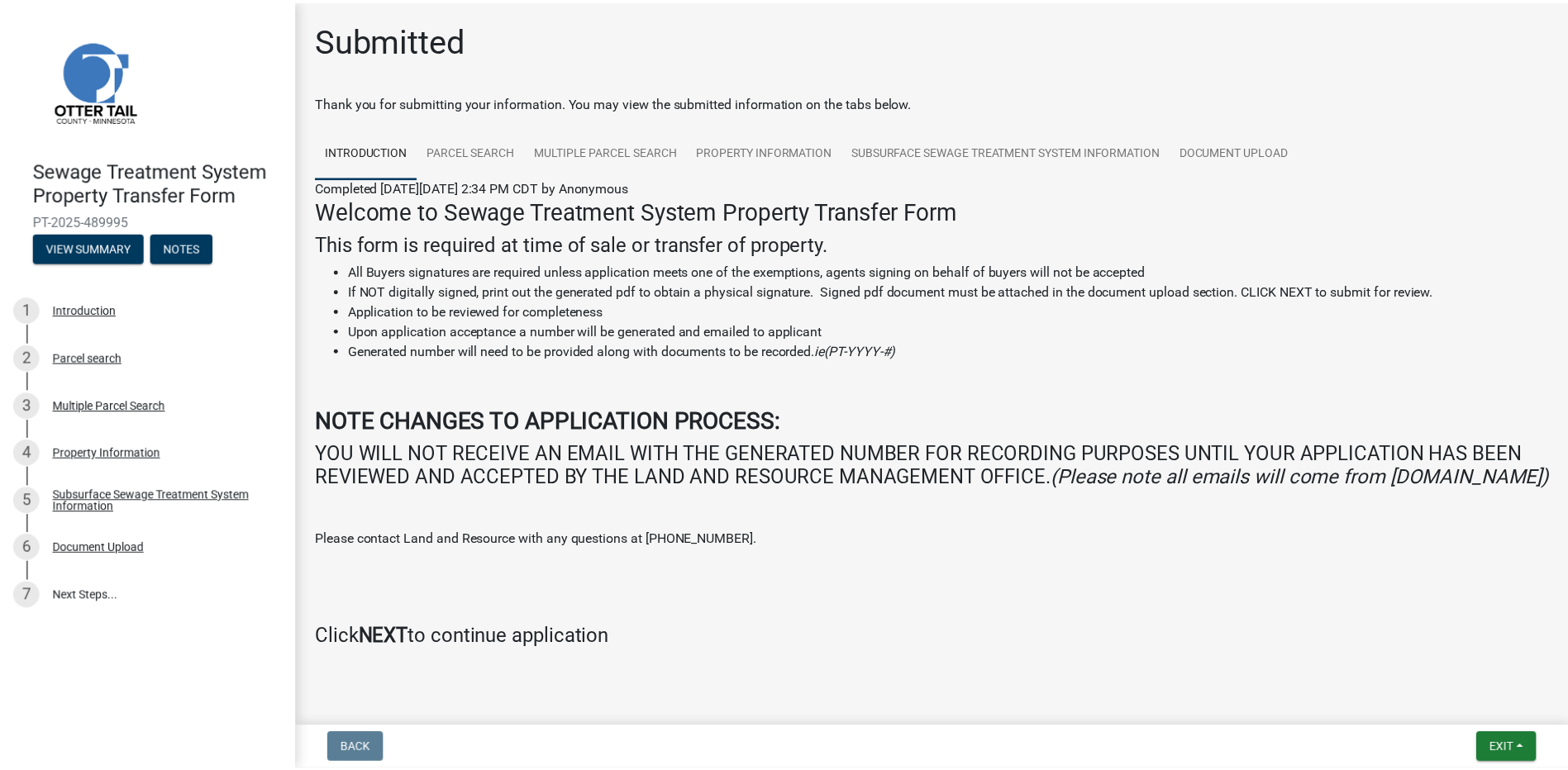
scroll to position [51, 0]
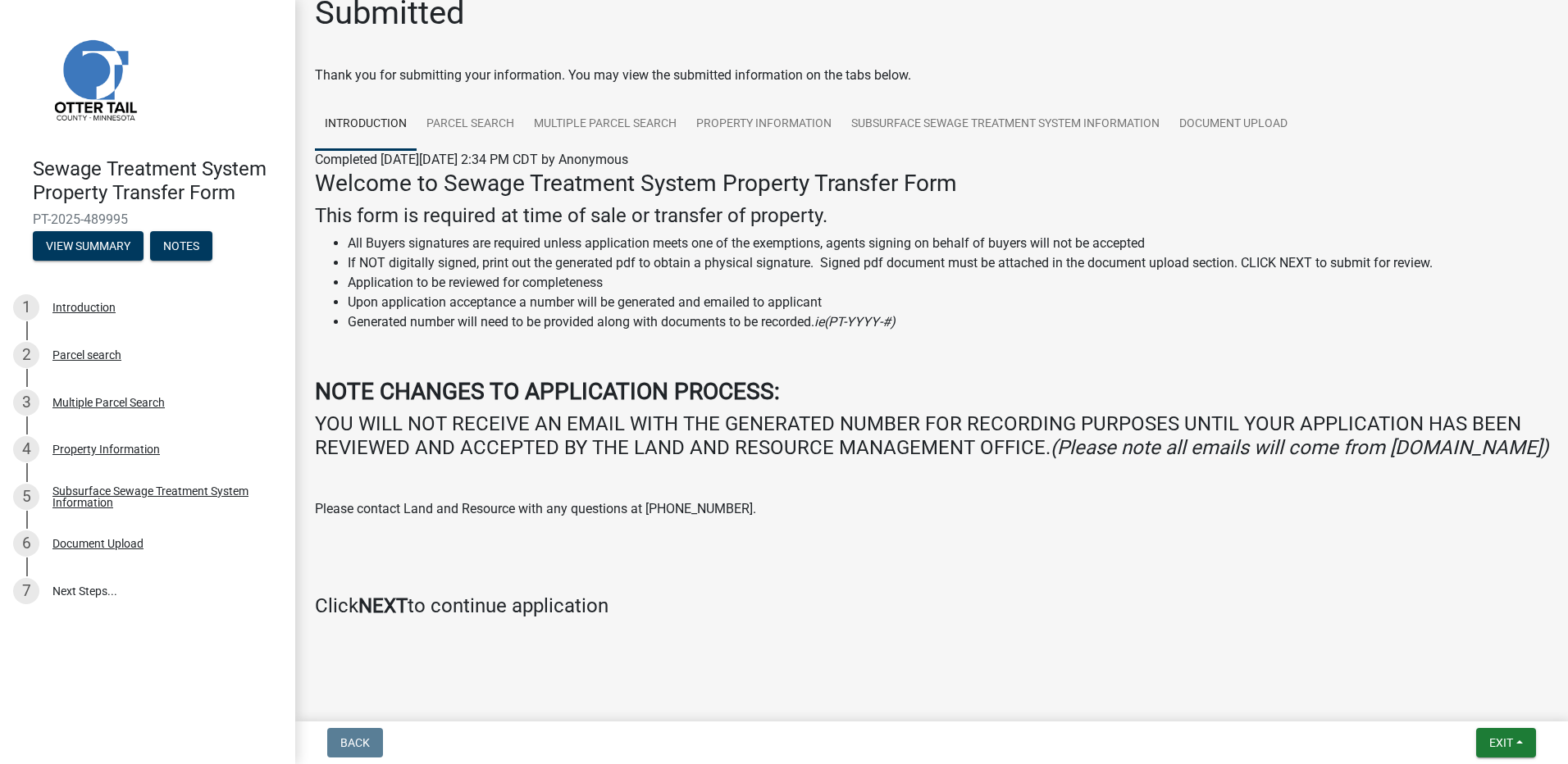
click at [382, 609] on strong "NEXT" at bounding box center [383, 606] width 49 height 23
click at [1500, 738] on span "Exit" at bounding box center [1501, 743] width 24 height 13
click at [1452, 701] on button "Save & Exit" at bounding box center [1470, 700] width 131 height 40
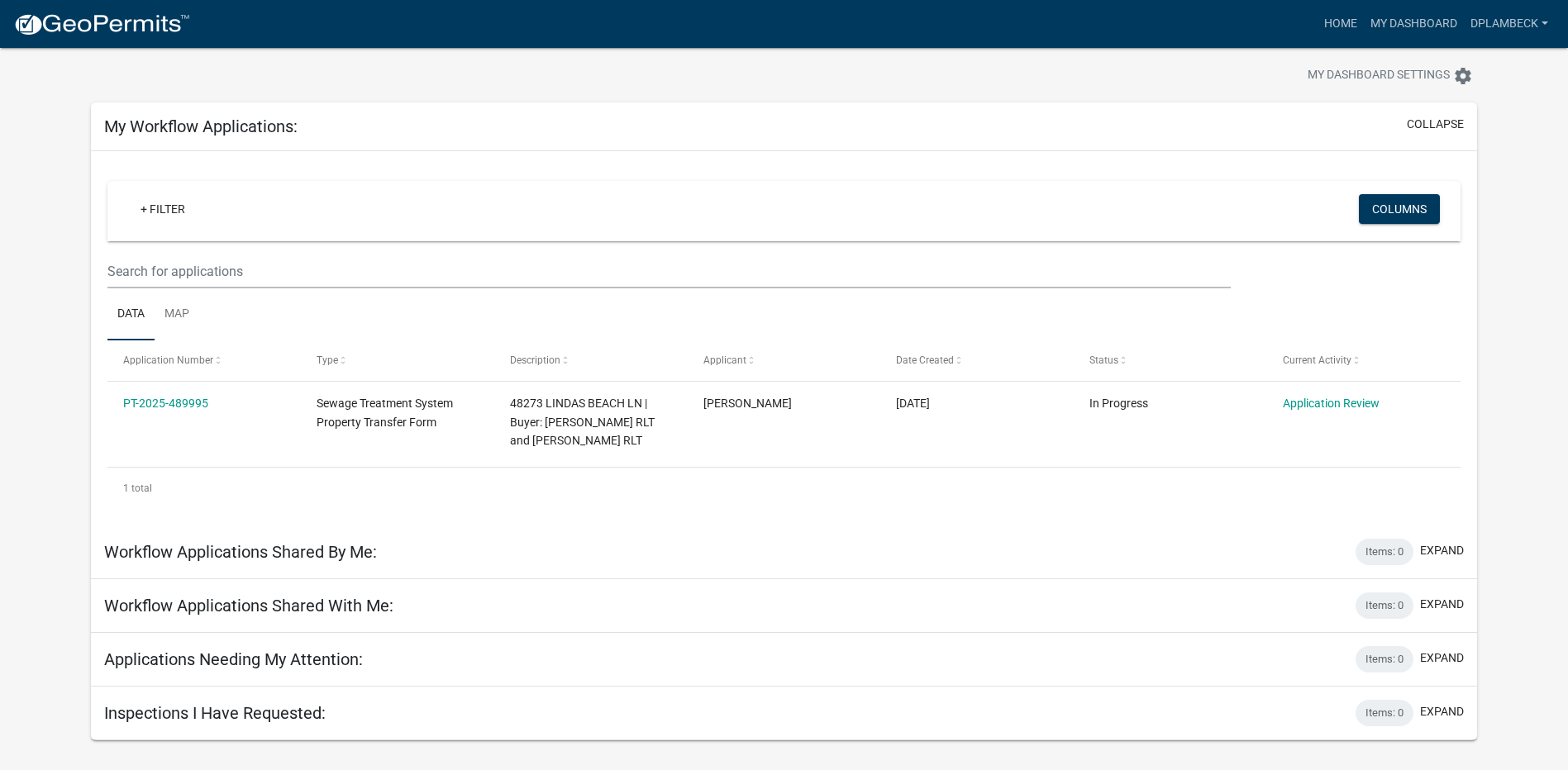
scroll to position [48, 0]
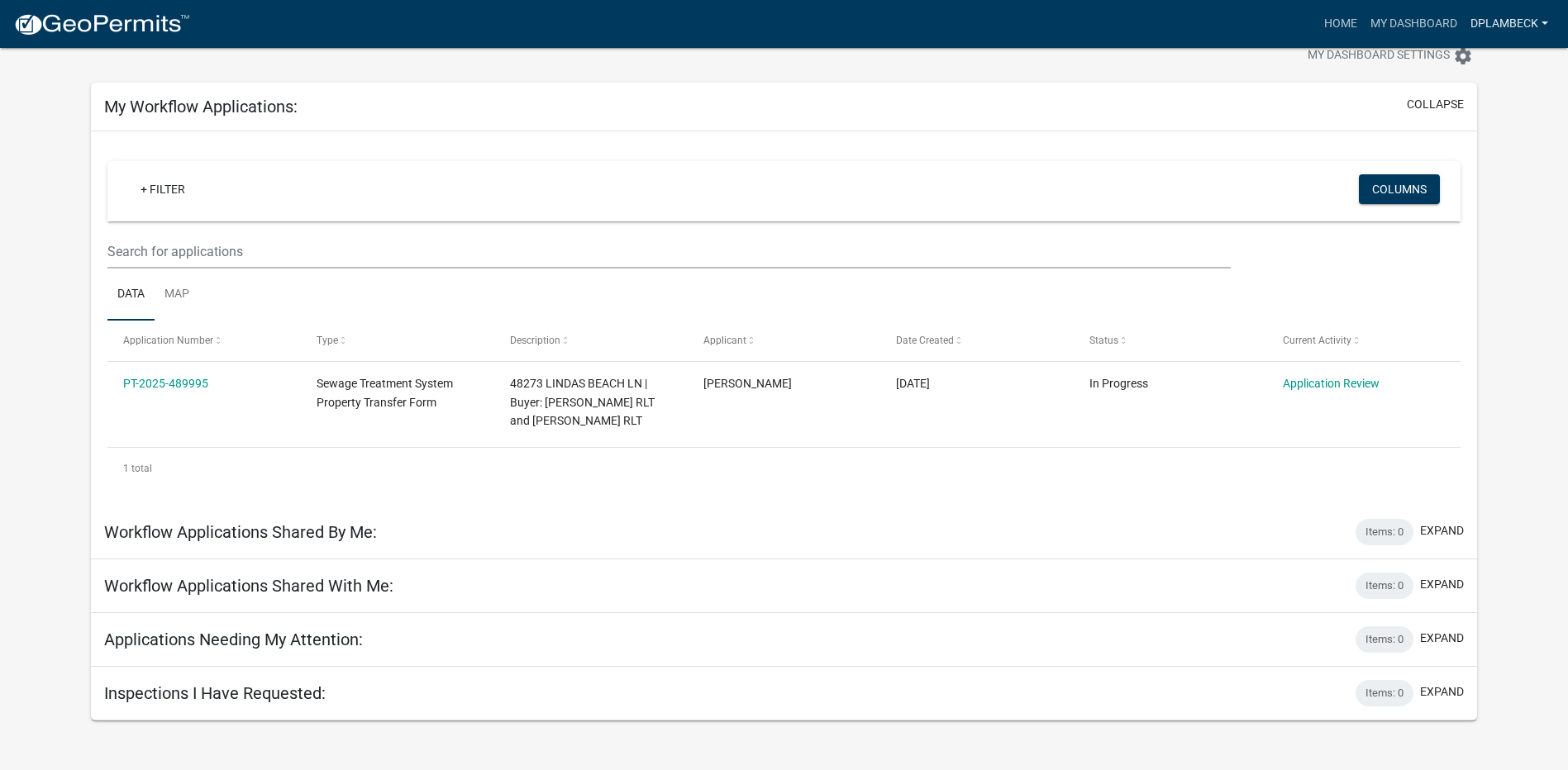
click at [1540, 19] on link "dplambeck" at bounding box center [1509, 23] width 91 height 31
